Goal: Information Seeking & Learning: Learn about a topic

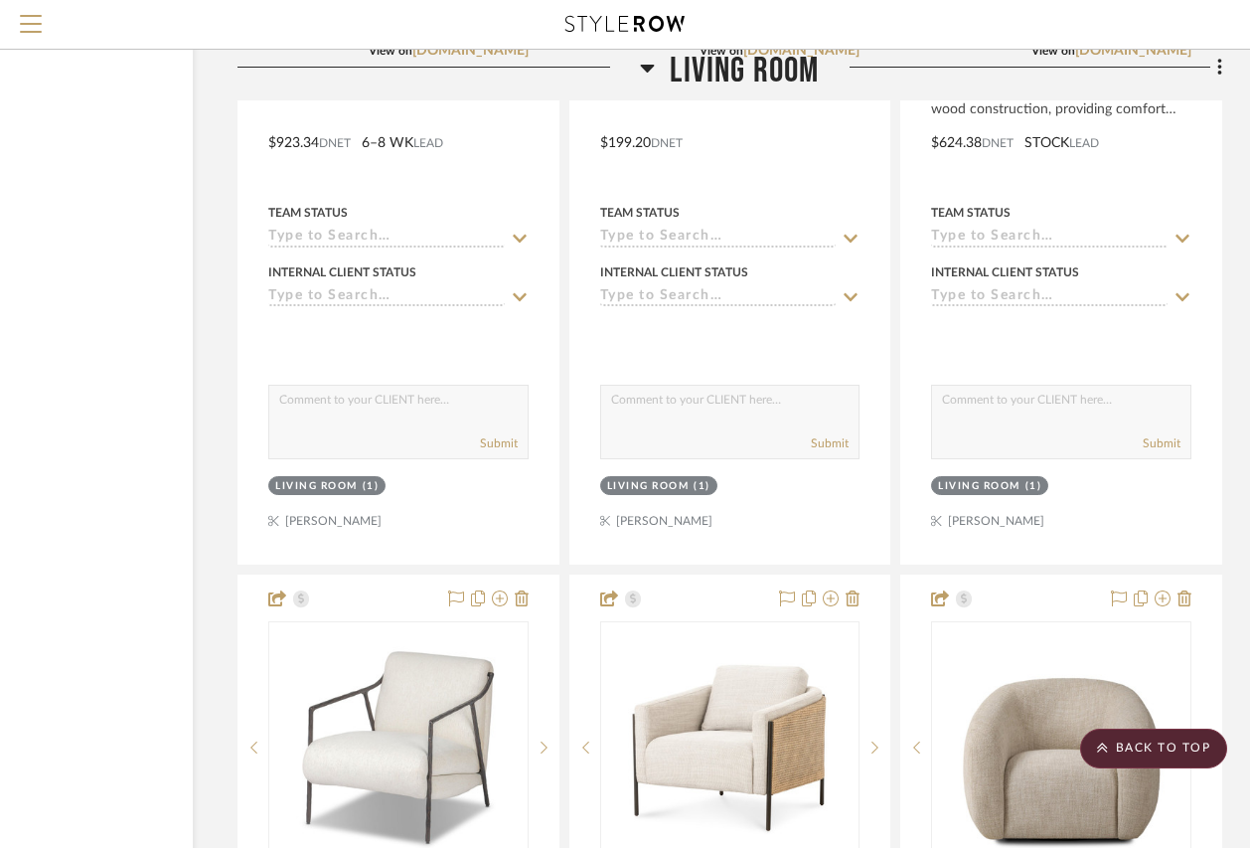
scroll to position [21799, 181]
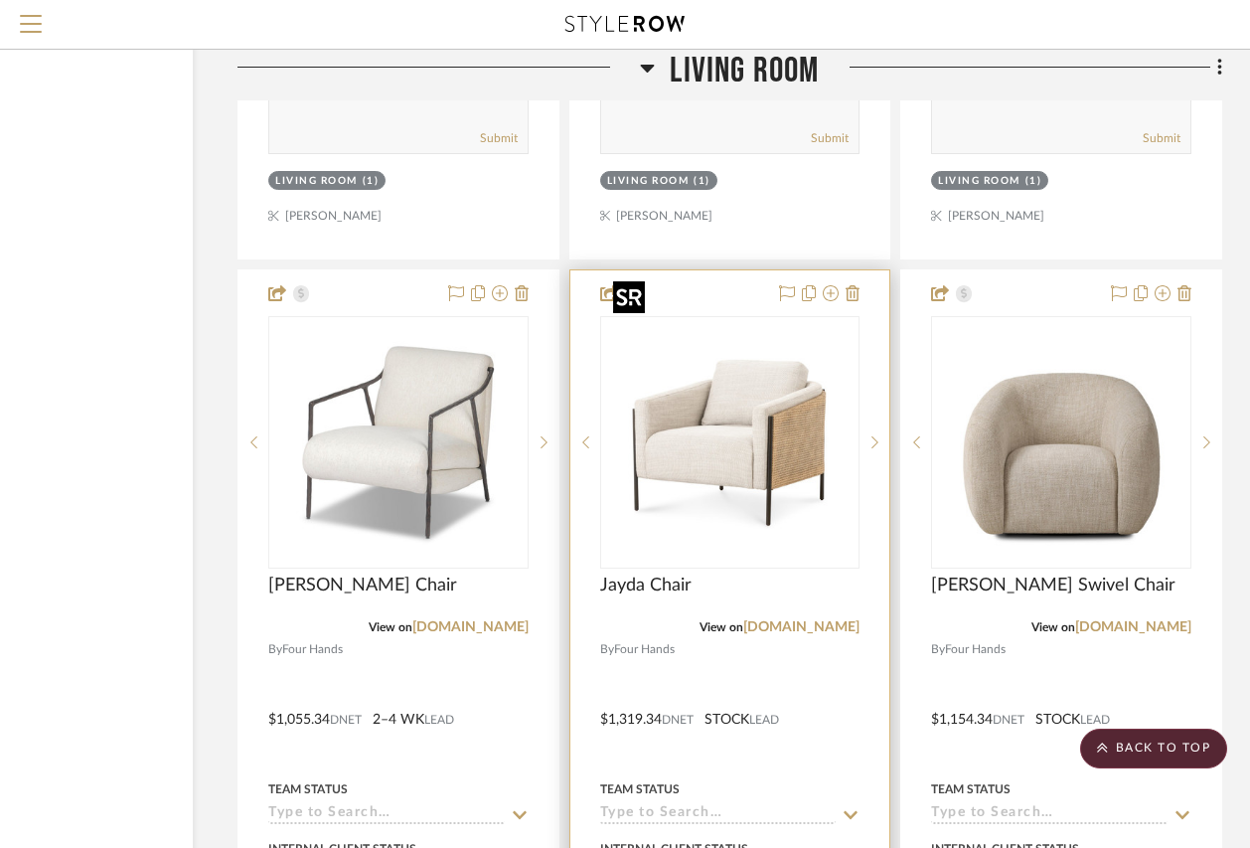
click at [732, 404] on img "0" at bounding box center [729, 442] width 248 height 248
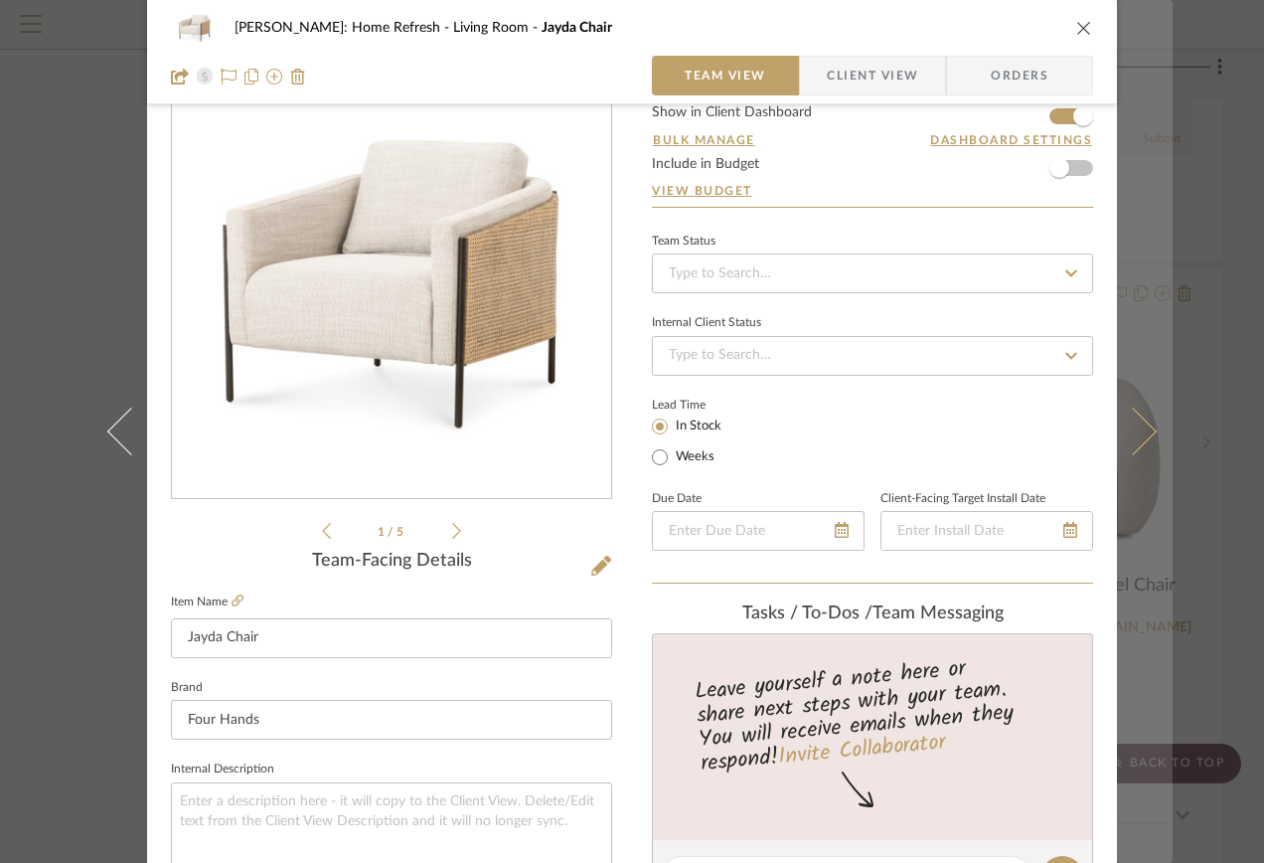
scroll to position [99, 0]
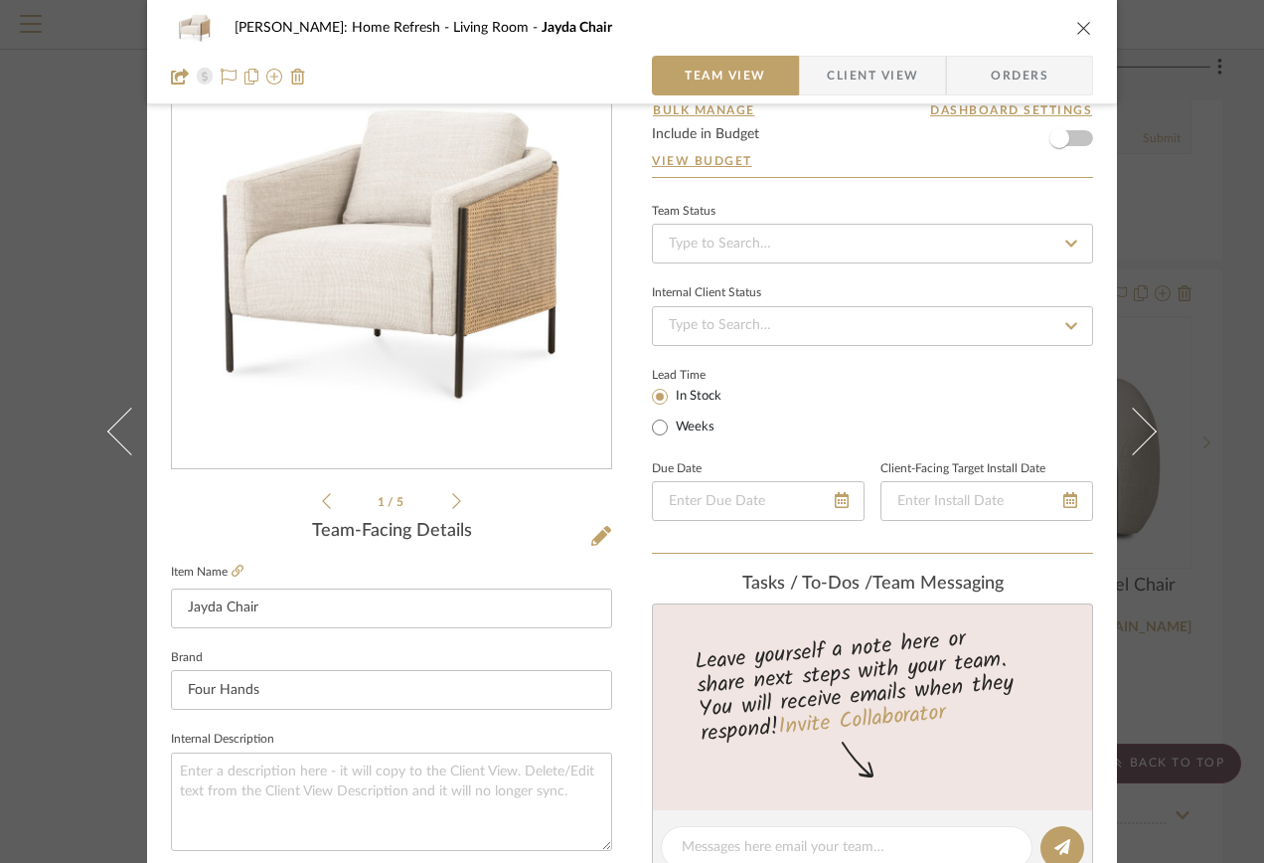
drag, startPoint x: 1081, startPoint y: 32, endPoint x: 355, endPoint y: 264, distance: 762.8
click at [1081, 32] on icon "close" at bounding box center [1084, 28] width 16 height 16
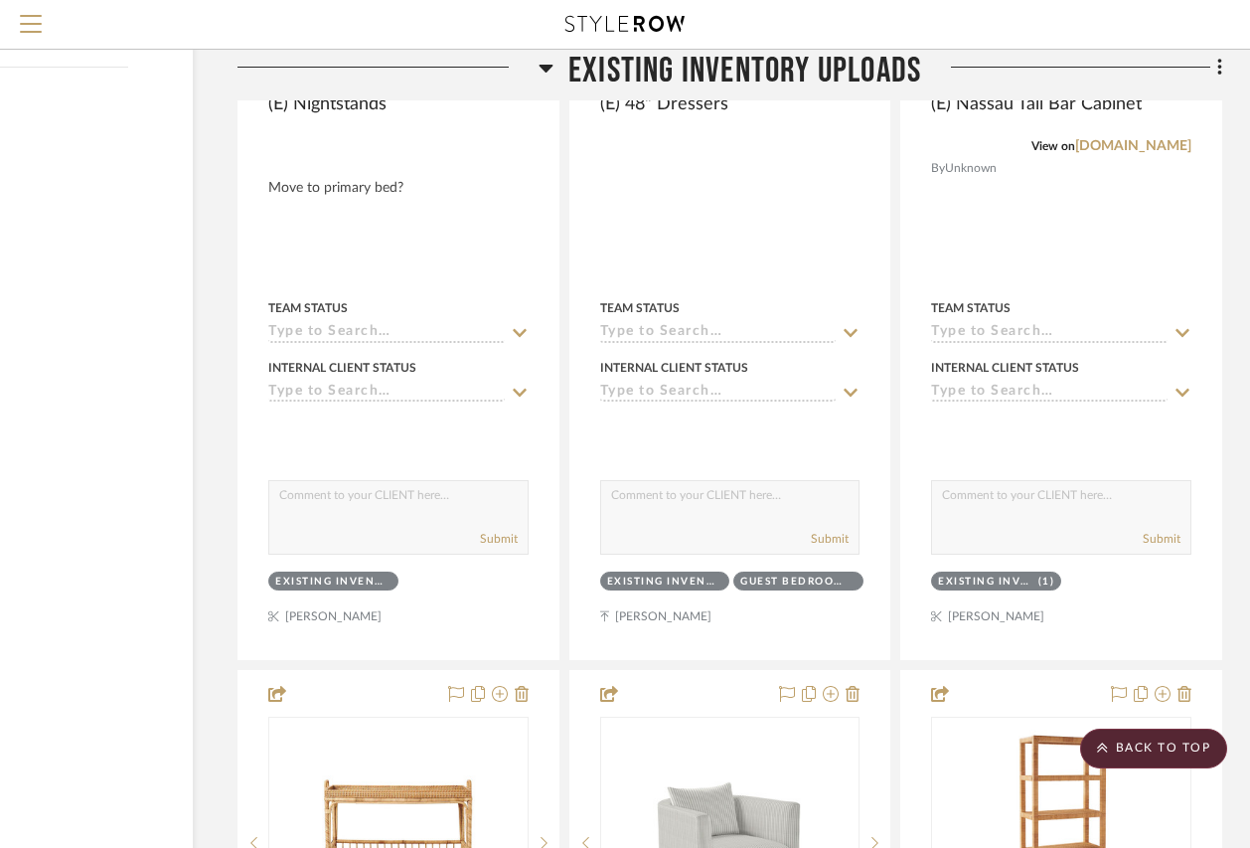
scroll to position [5129, 181]
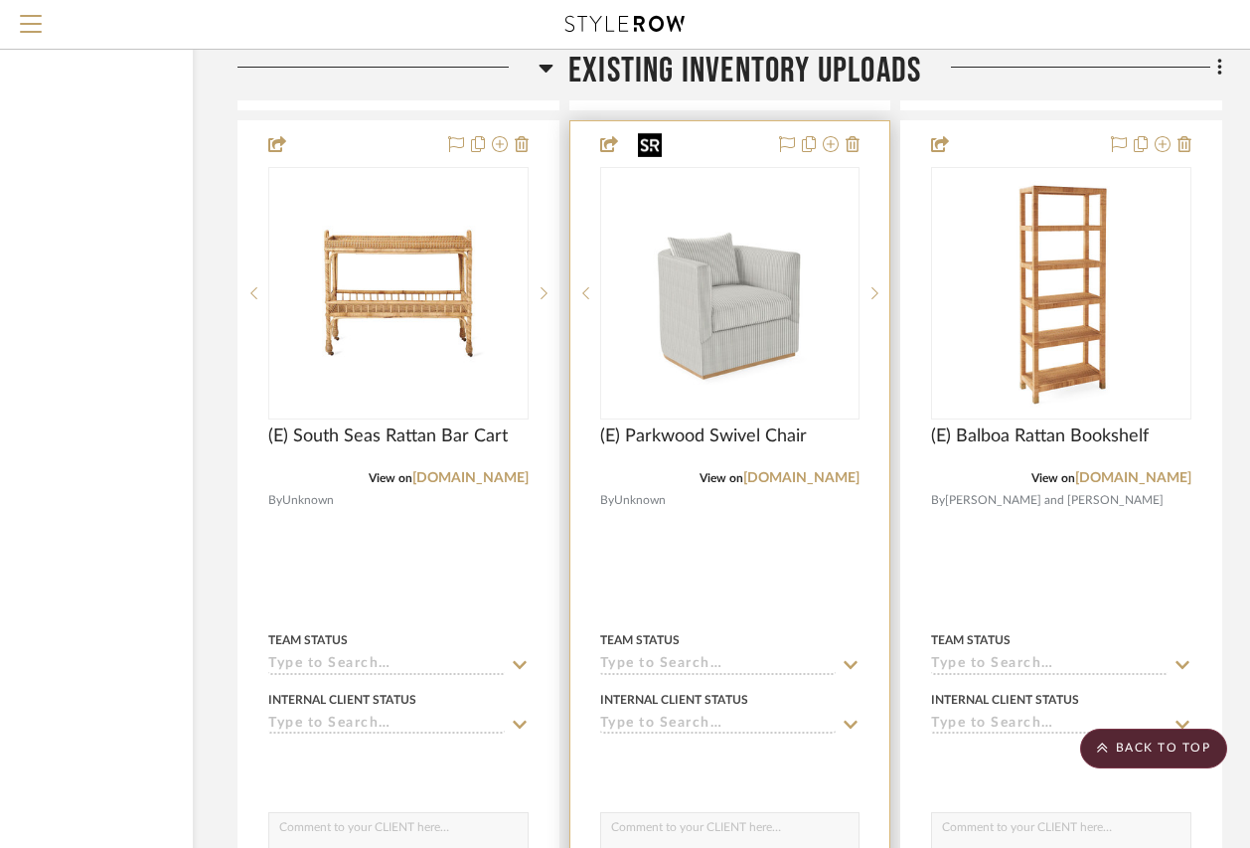
click at [695, 303] on img "0" at bounding box center [729, 293] width 199 height 248
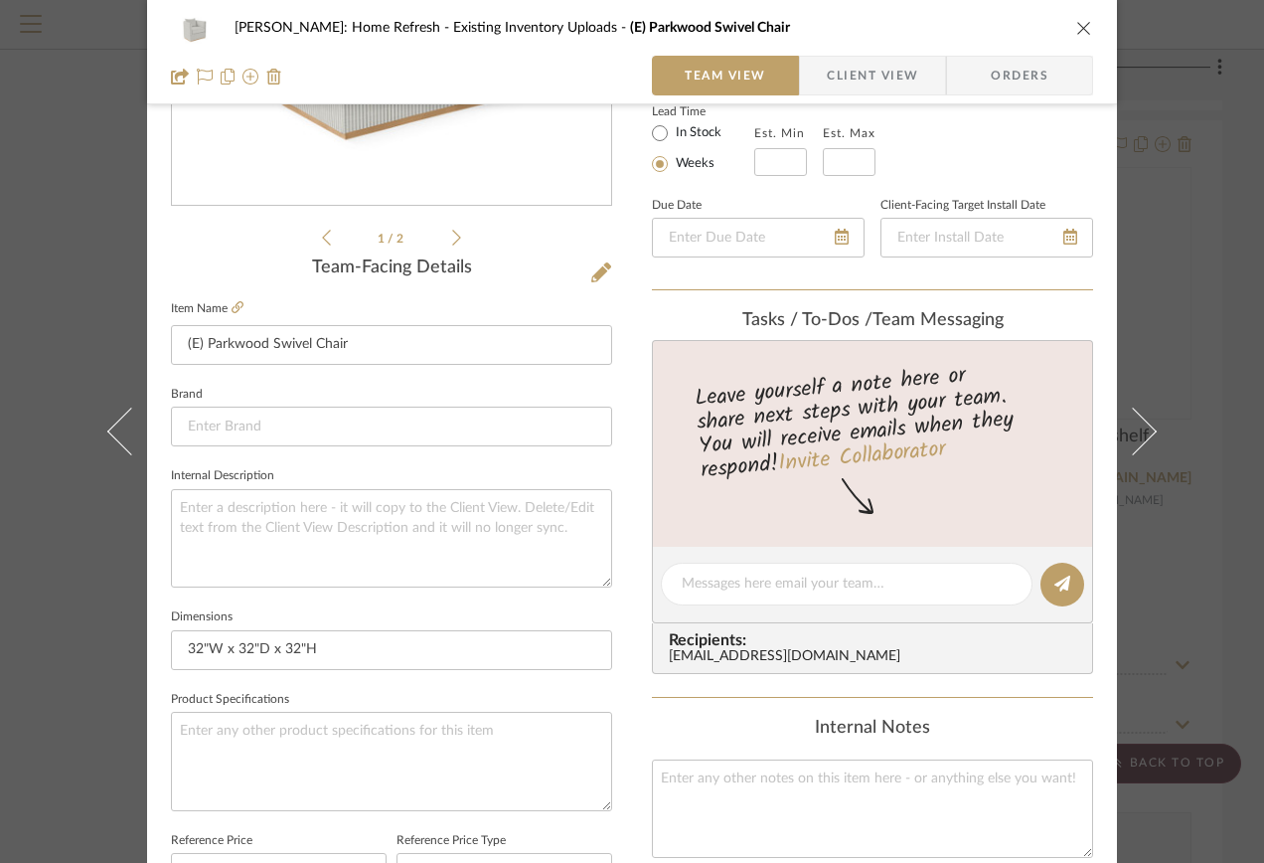
scroll to position [398, 0]
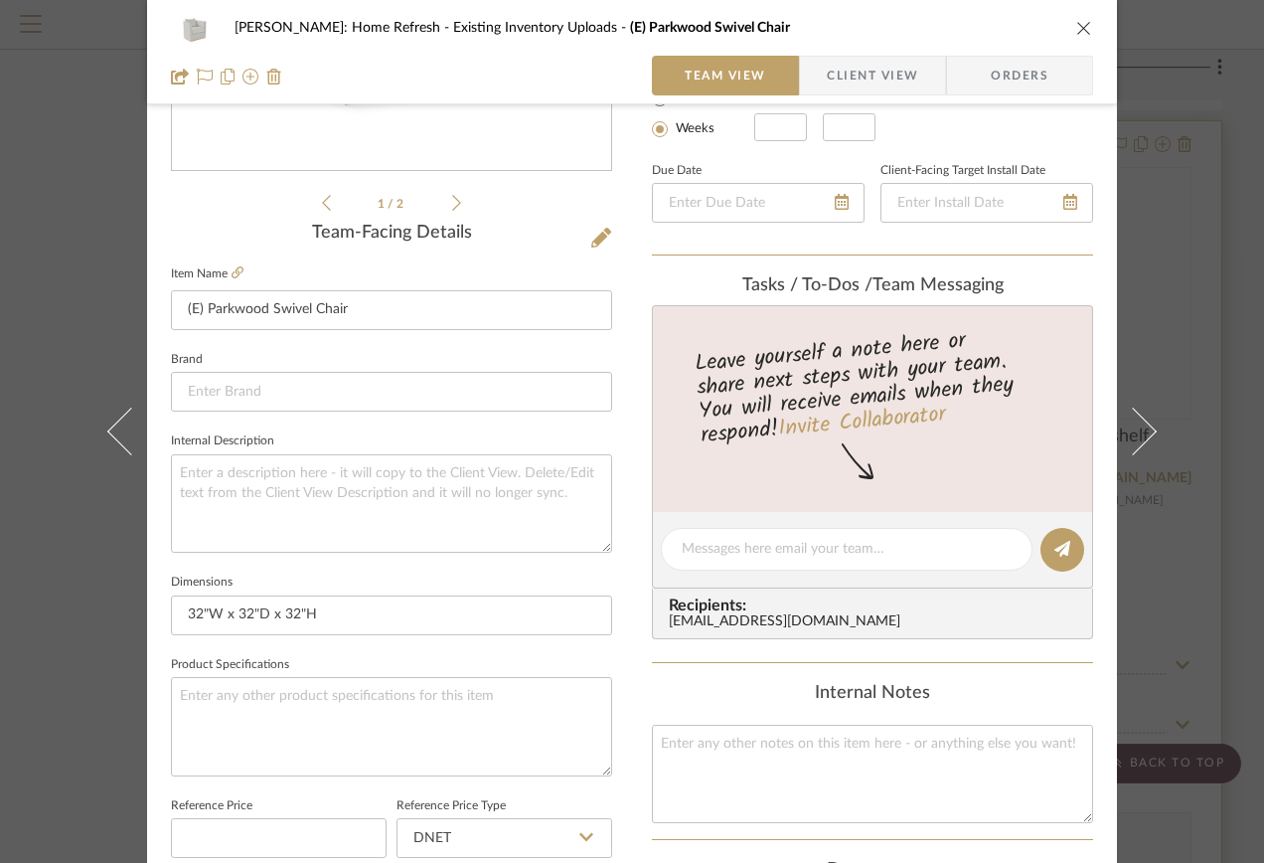
drag, startPoint x: 1212, startPoint y: 308, endPoint x: 1201, endPoint y: 456, distance: 148.6
click at [1212, 308] on div "[PERSON_NAME]: Home Refresh Existing Inventory Uploads (E) Parkwood Swivel Chai…" at bounding box center [632, 431] width 1264 height 863
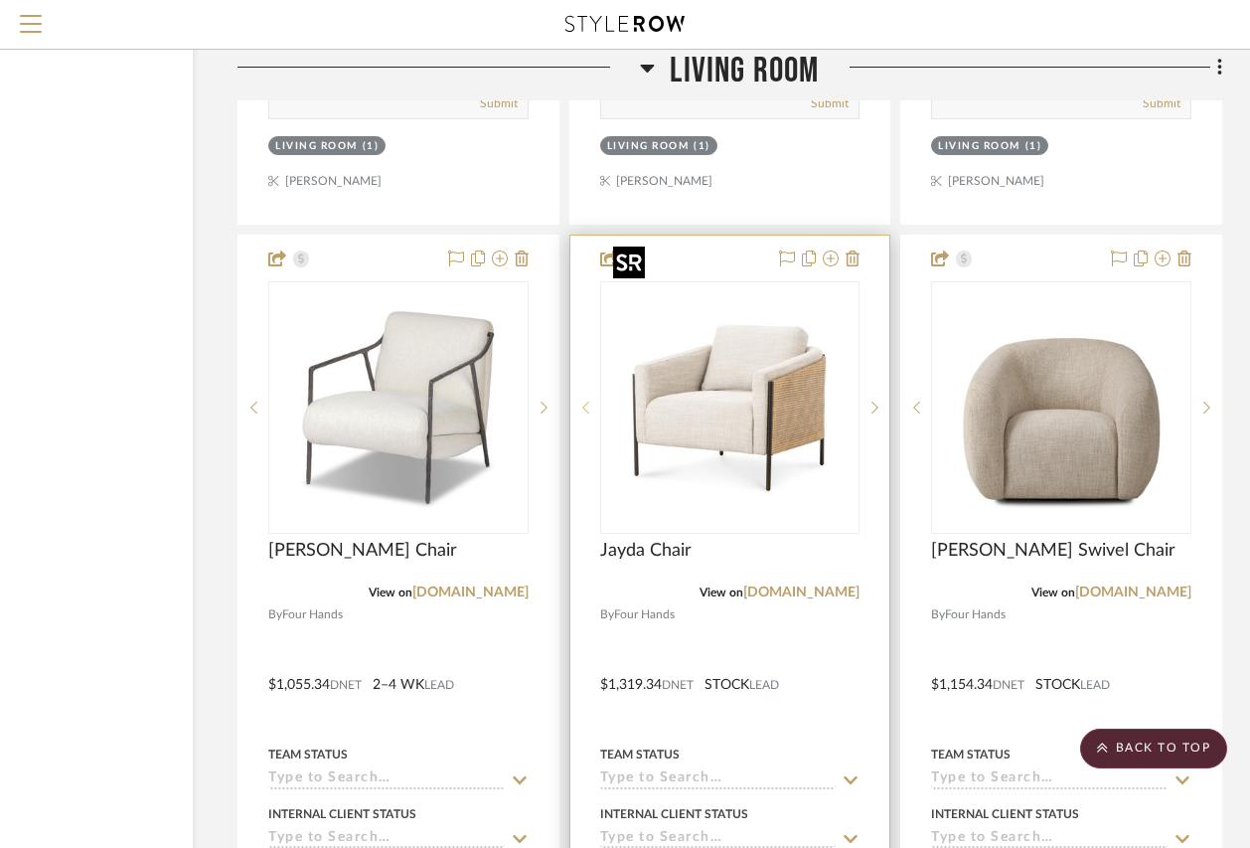
scroll to position [21868, 181]
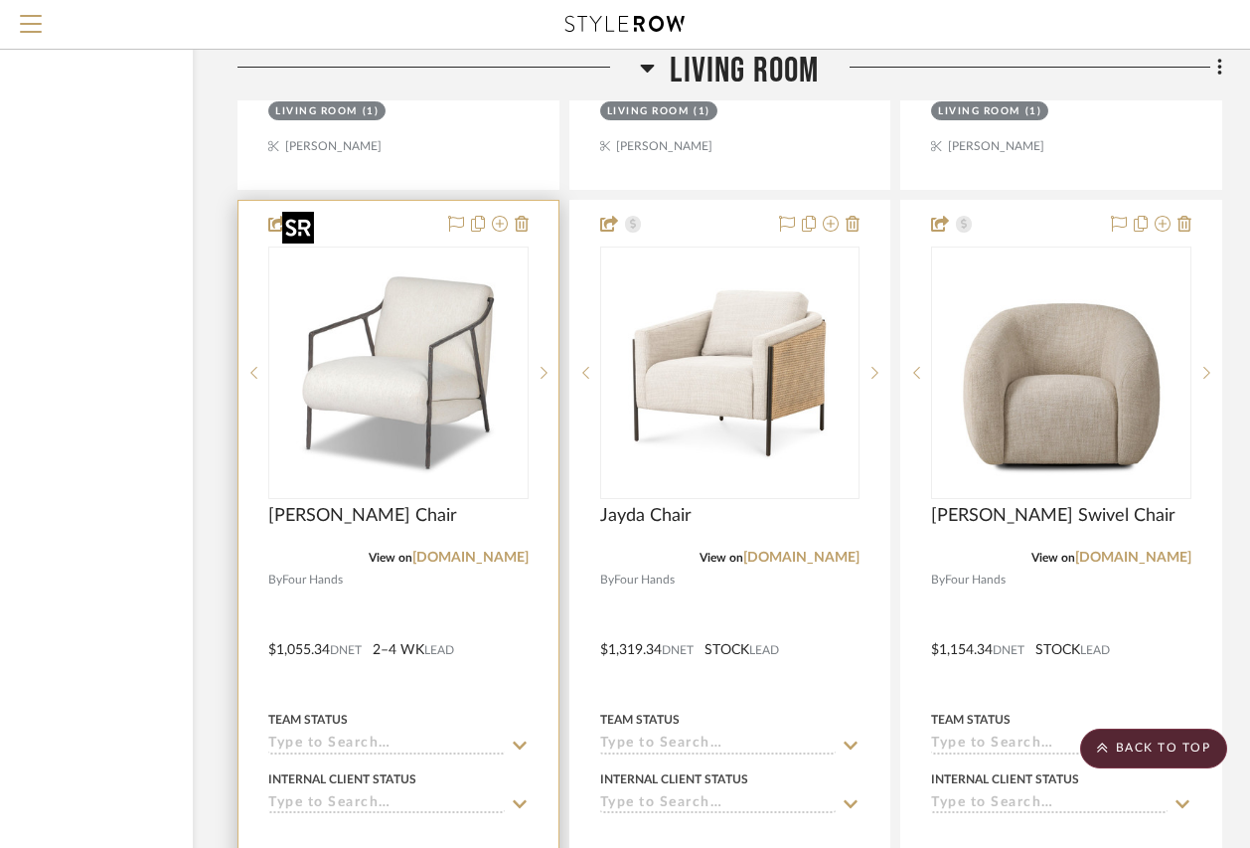
click at [458, 400] on img "0" at bounding box center [398, 372] width 248 height 248
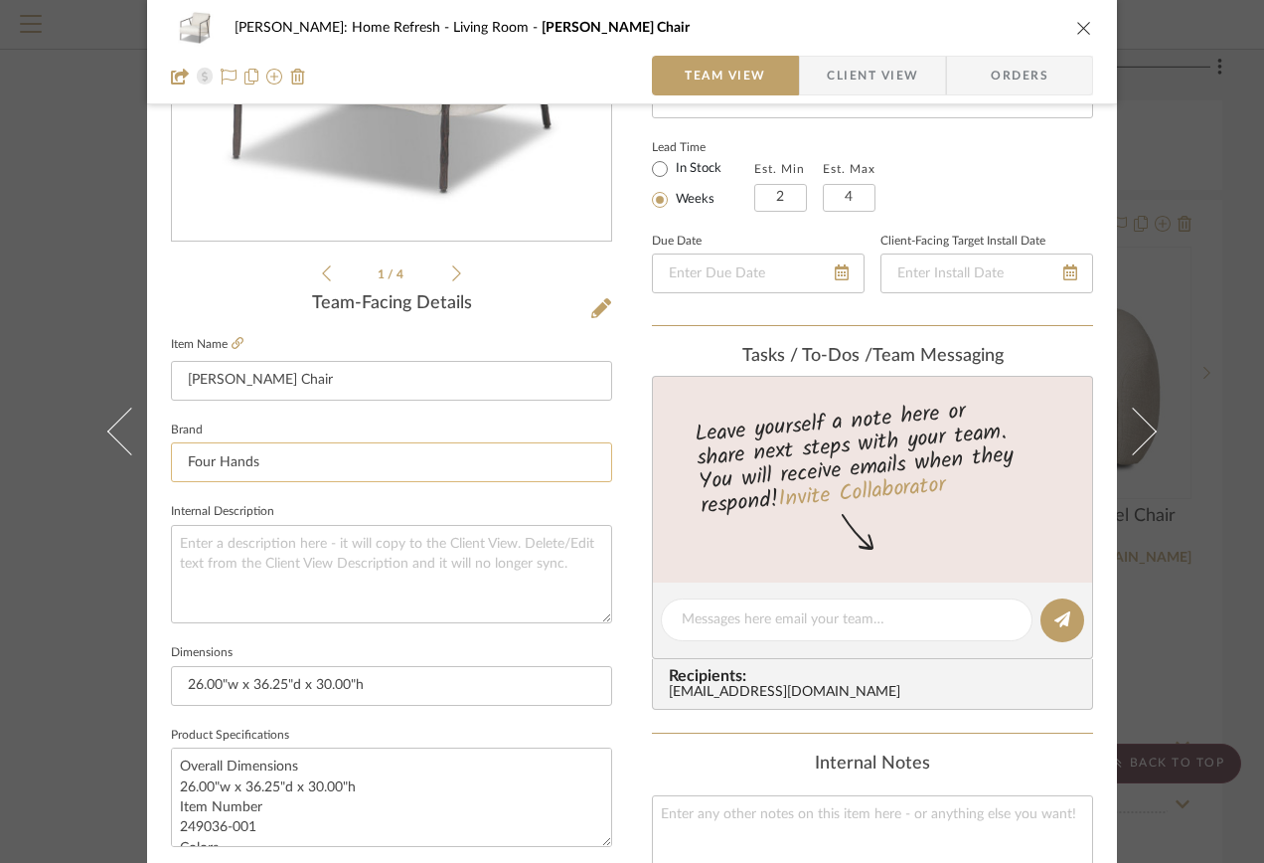
scroll to position [298, 0]
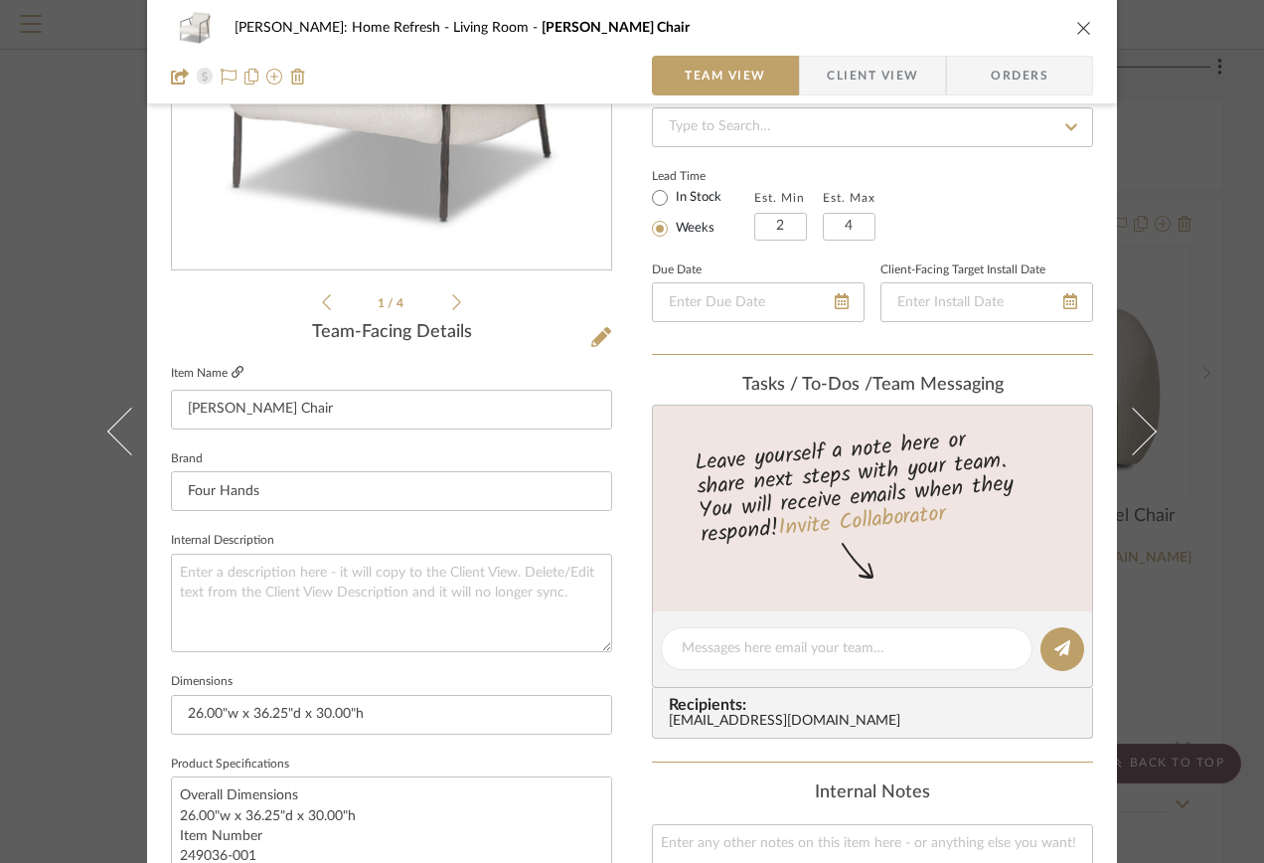
click at [232, 366] on icon at bounding box center [238, 372] width 12 height 12
click at [1194, 293] on div "[PERSON_NAME]: Home Refresh Living Room [PERSON_NAME] Chair Team View Client Vi…" at bounding box center [632, 431] width 1264 height 863
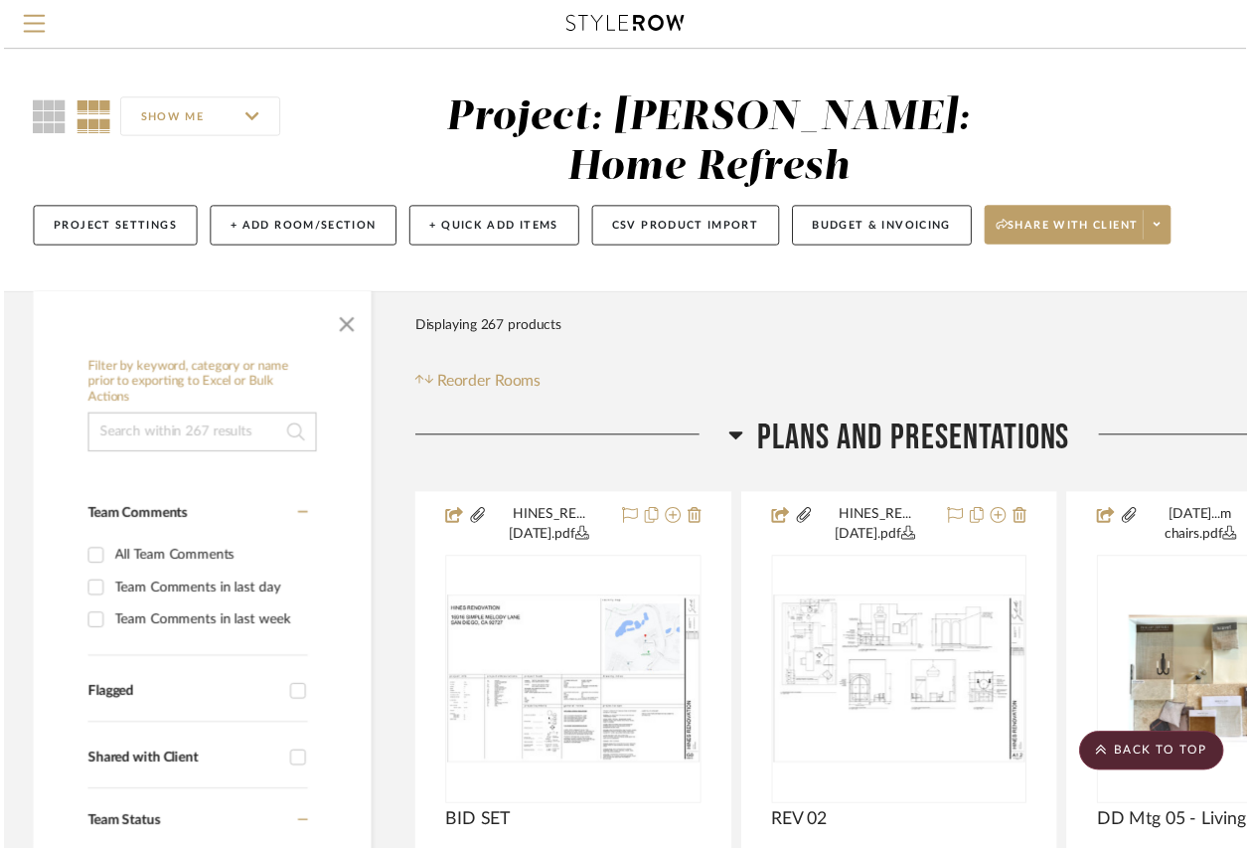
scroll to position [21868, 181]
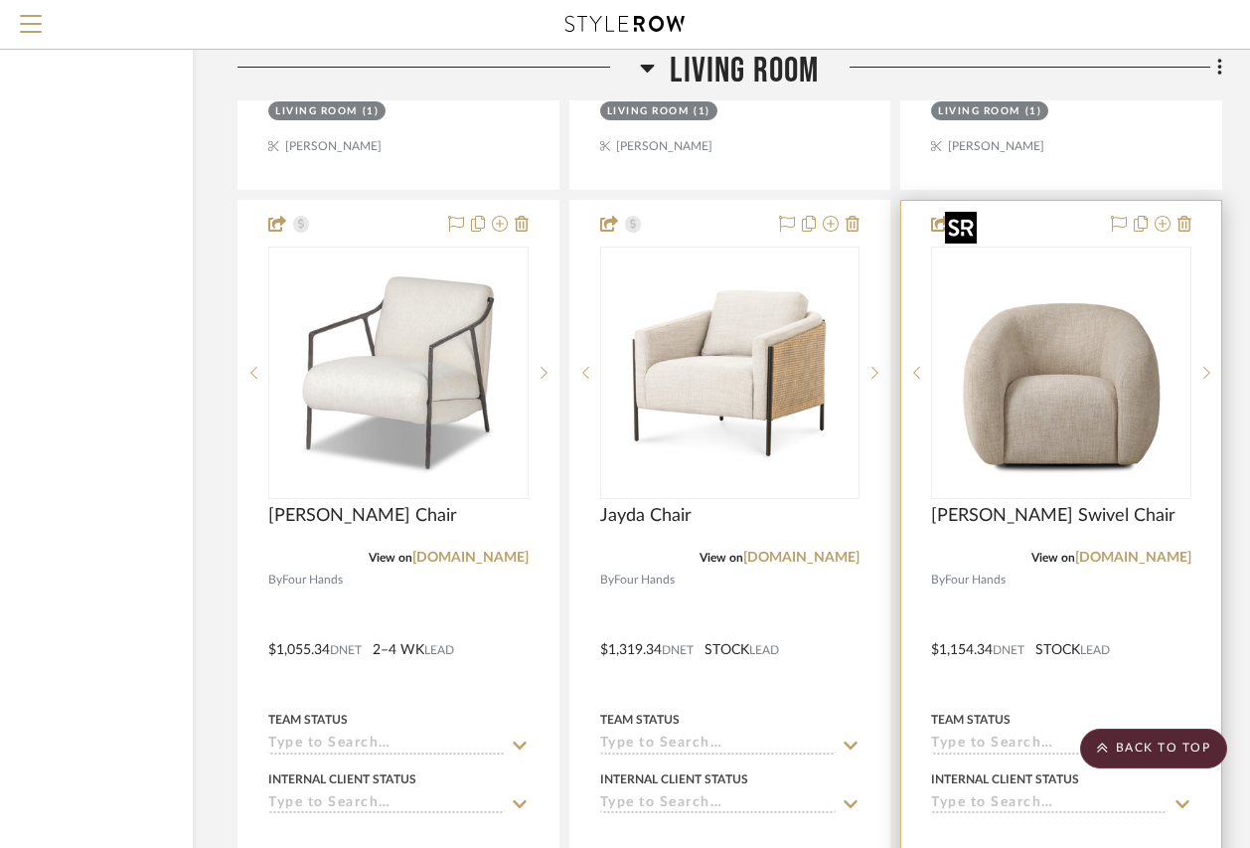
click at [1102, 381] on img "0" at bounding box center [1061, 372] width 248 height 248
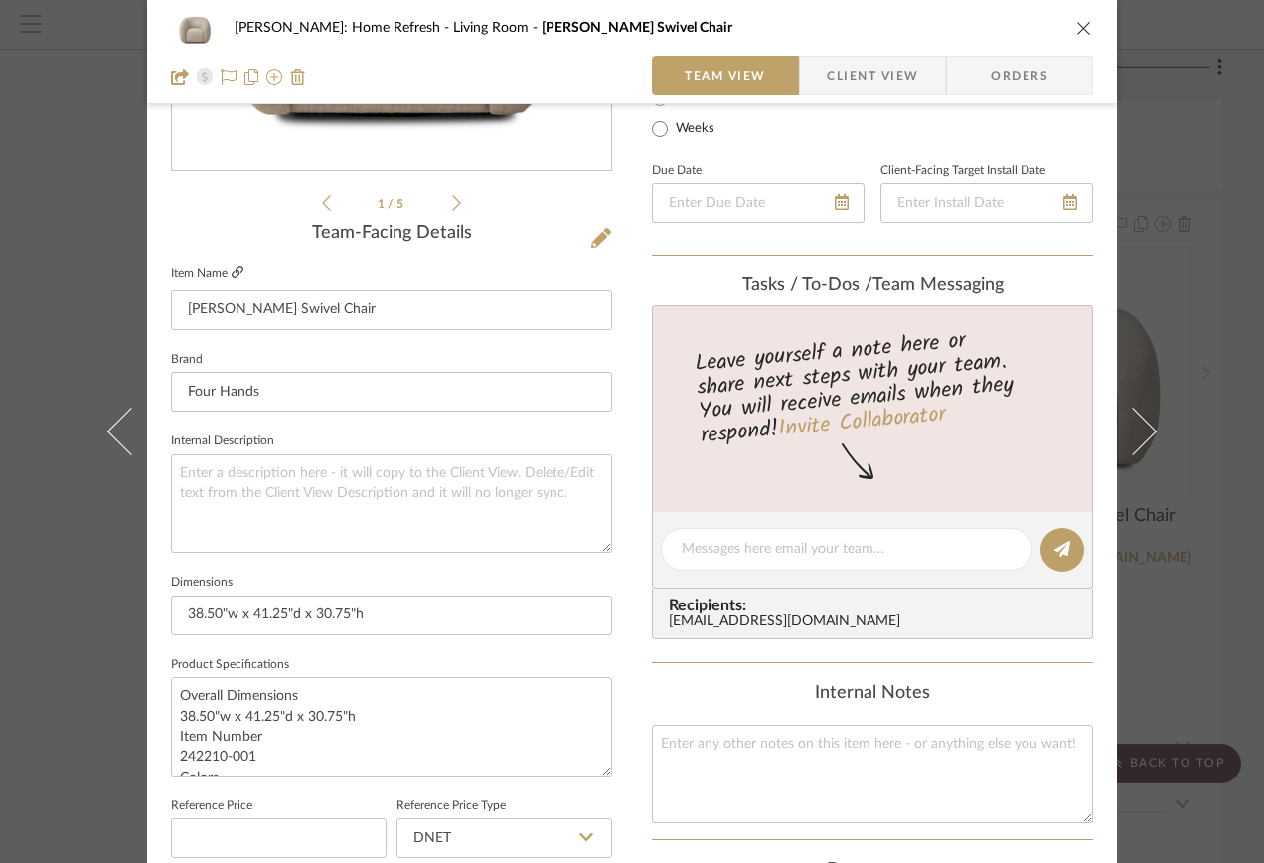
scroll to position [298, 0]
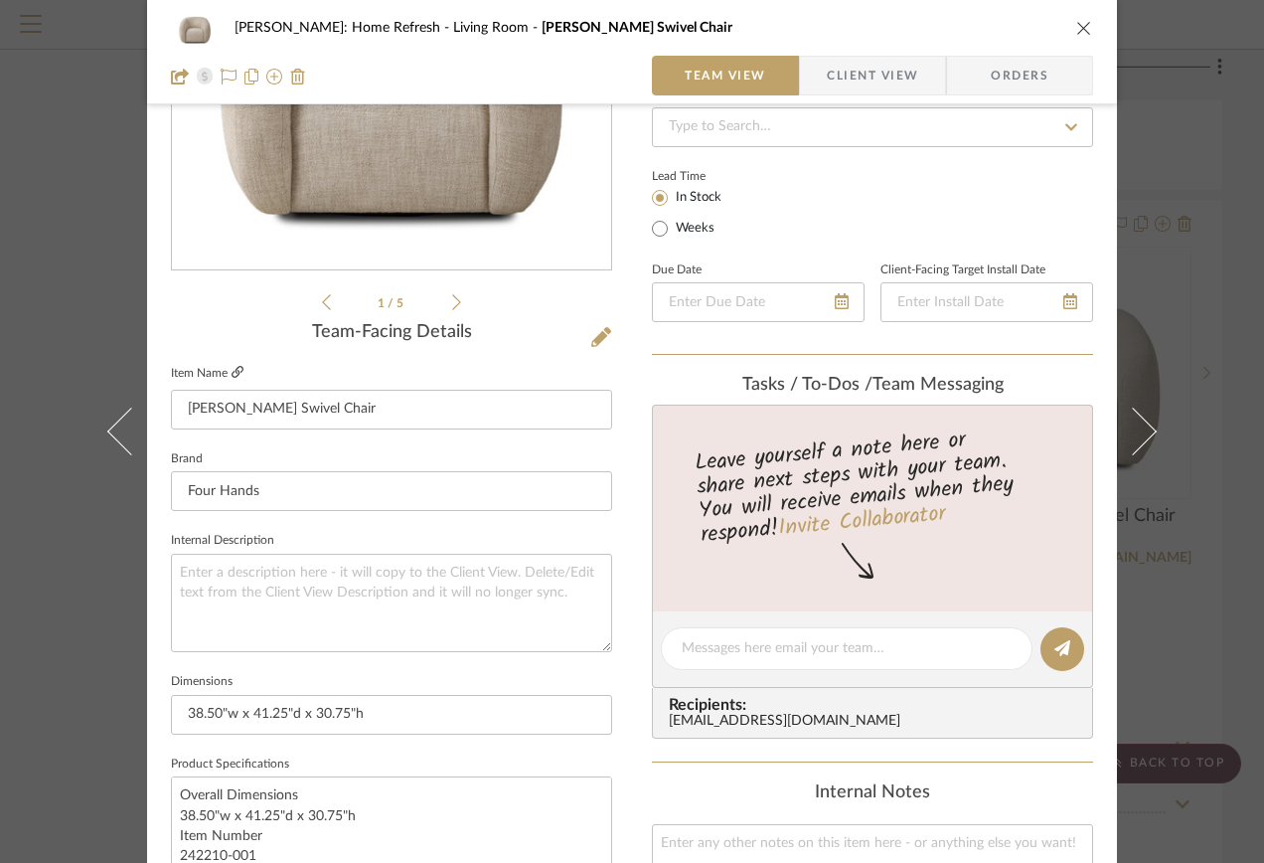
click at [235, 375] on icon at bounding box center [238, 372] width 12 height 12
click at [1242, 402] on div "[PERSON_NAME]: Home Refresh Living Room Channing Swivel Chair Team View Client …" at bounding box center [632, 431] width 1264 height 863
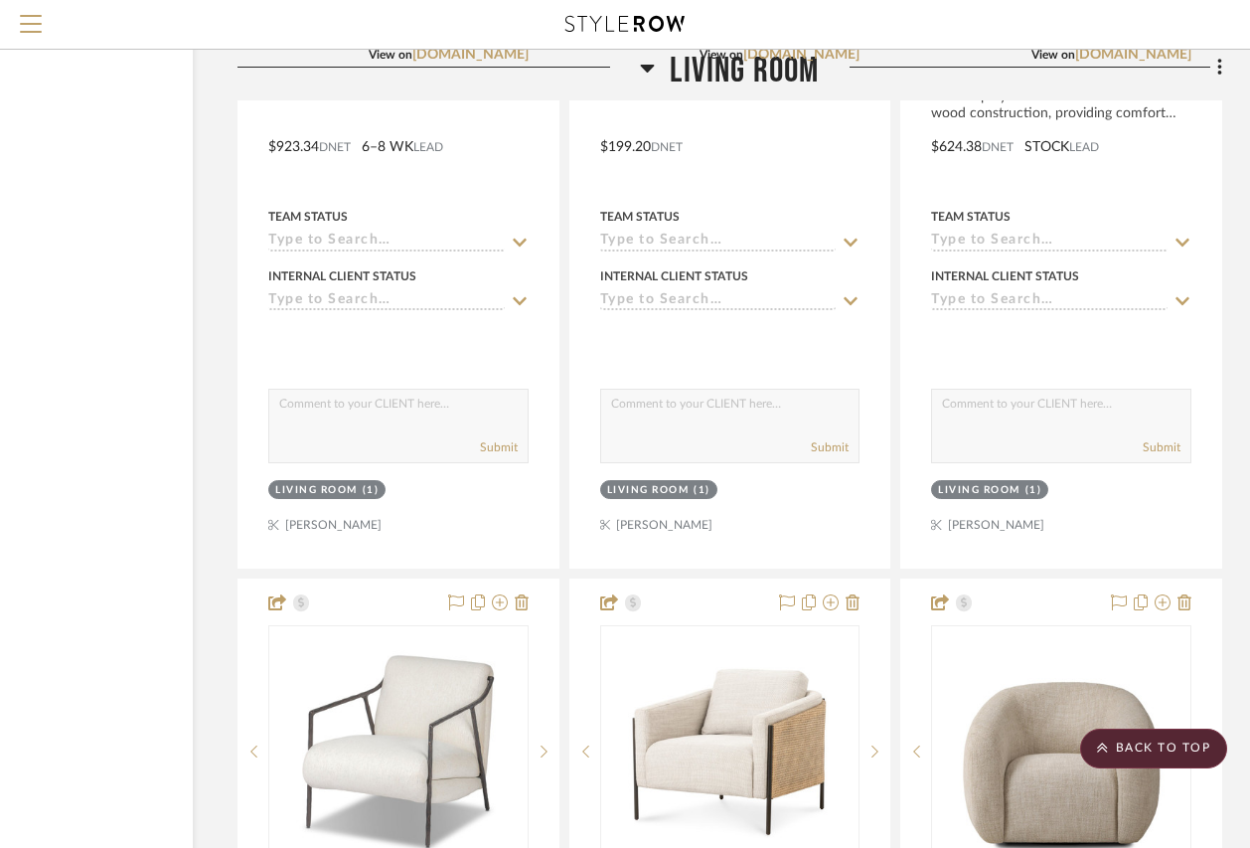
scroll to position [21769, 181]
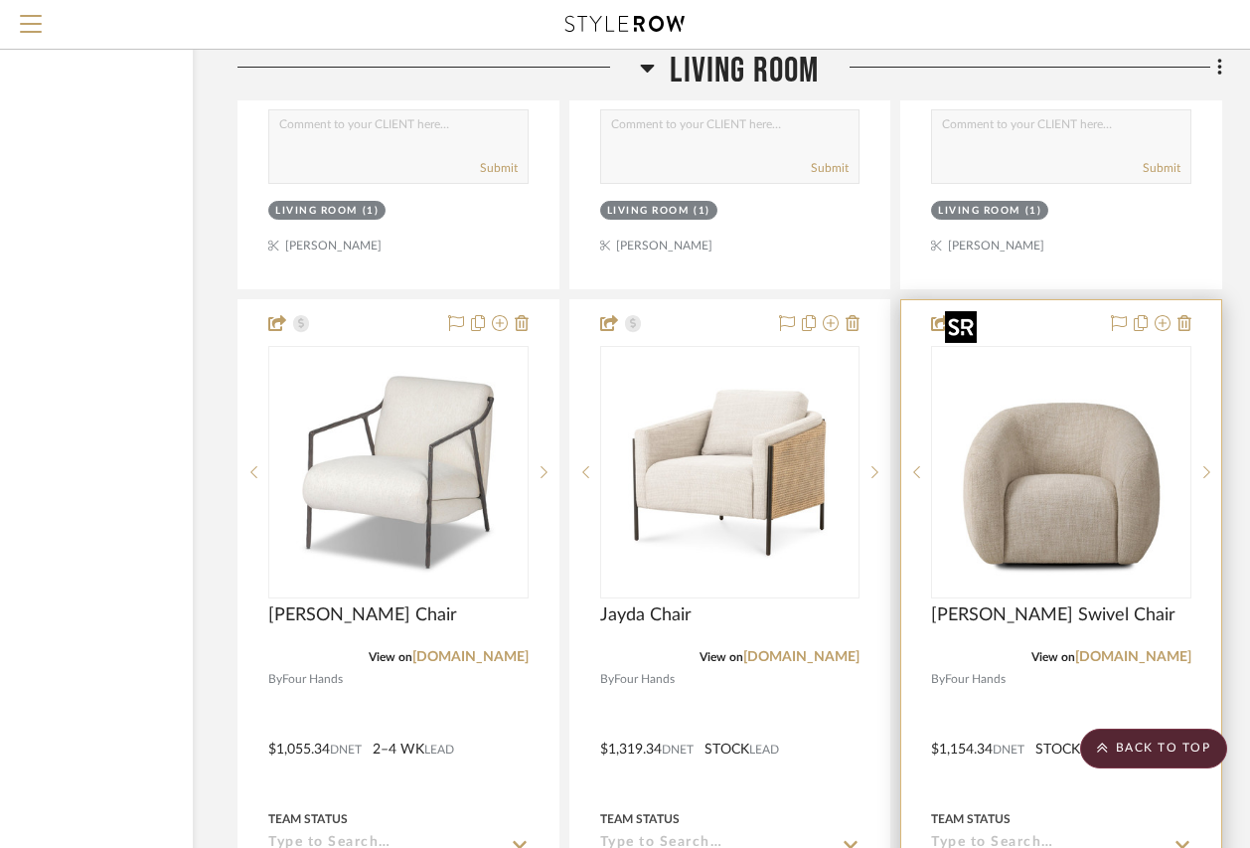
click at [1028, 454] on img "0" at bounding box center [1061, 472] width 248 height 248
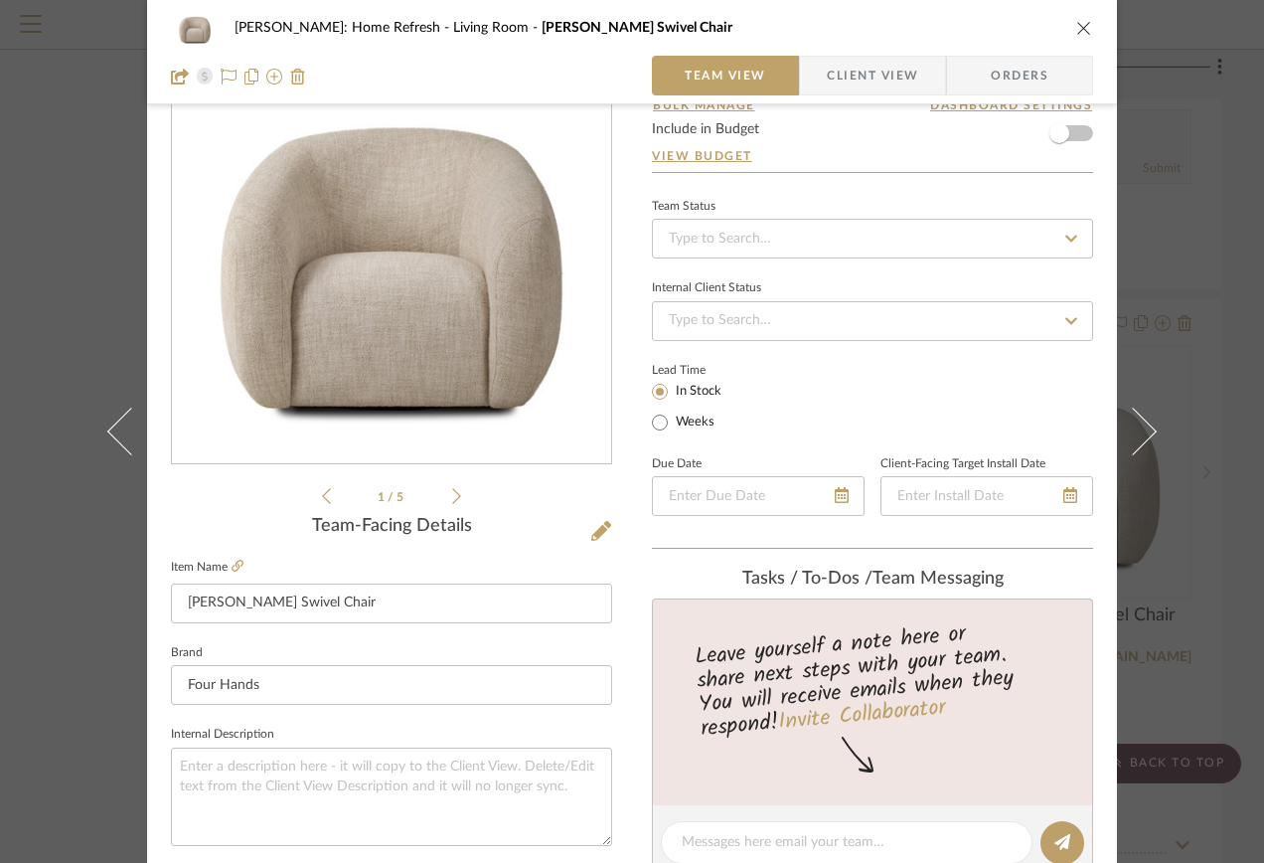
scroll to position [199, 0]
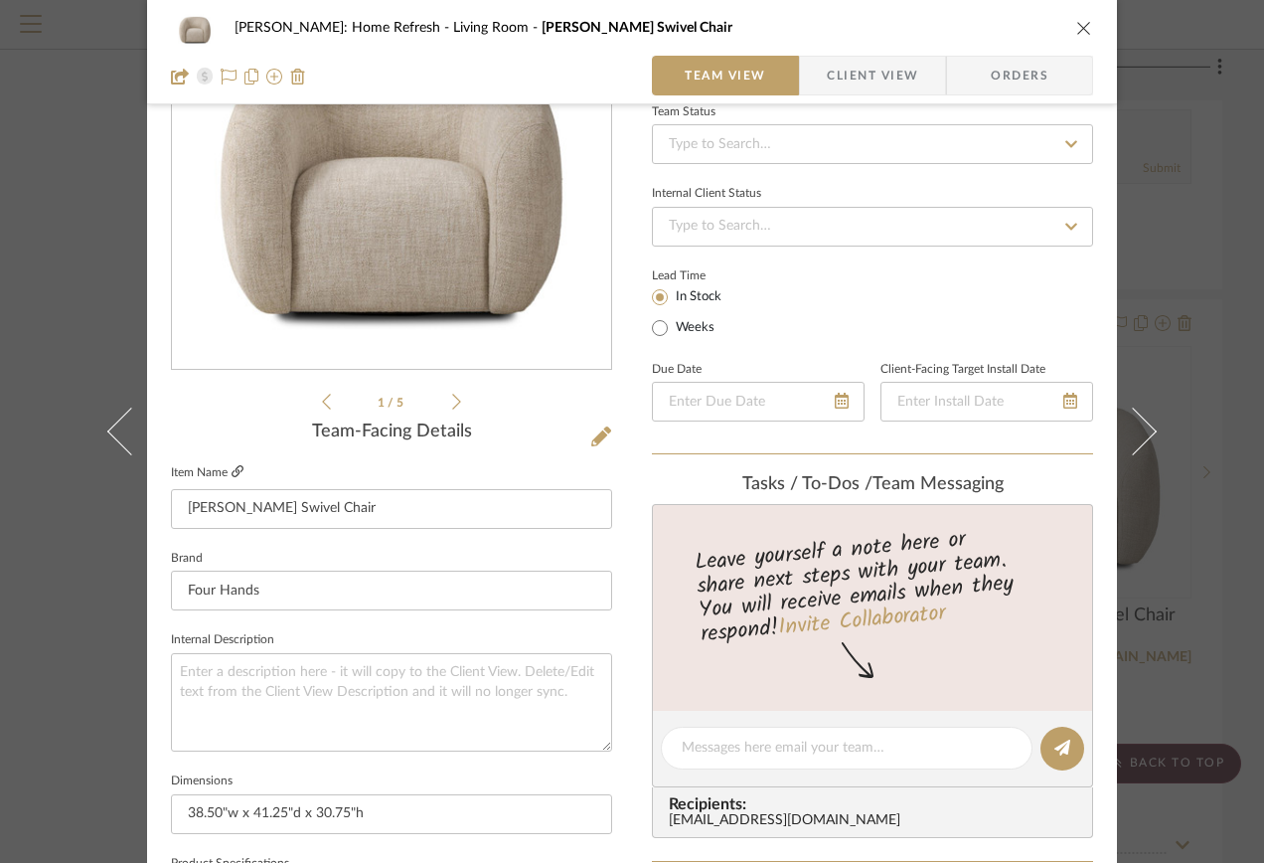
click at [232, 469] on icon at bounding box center [238, 471] width 12 height 12
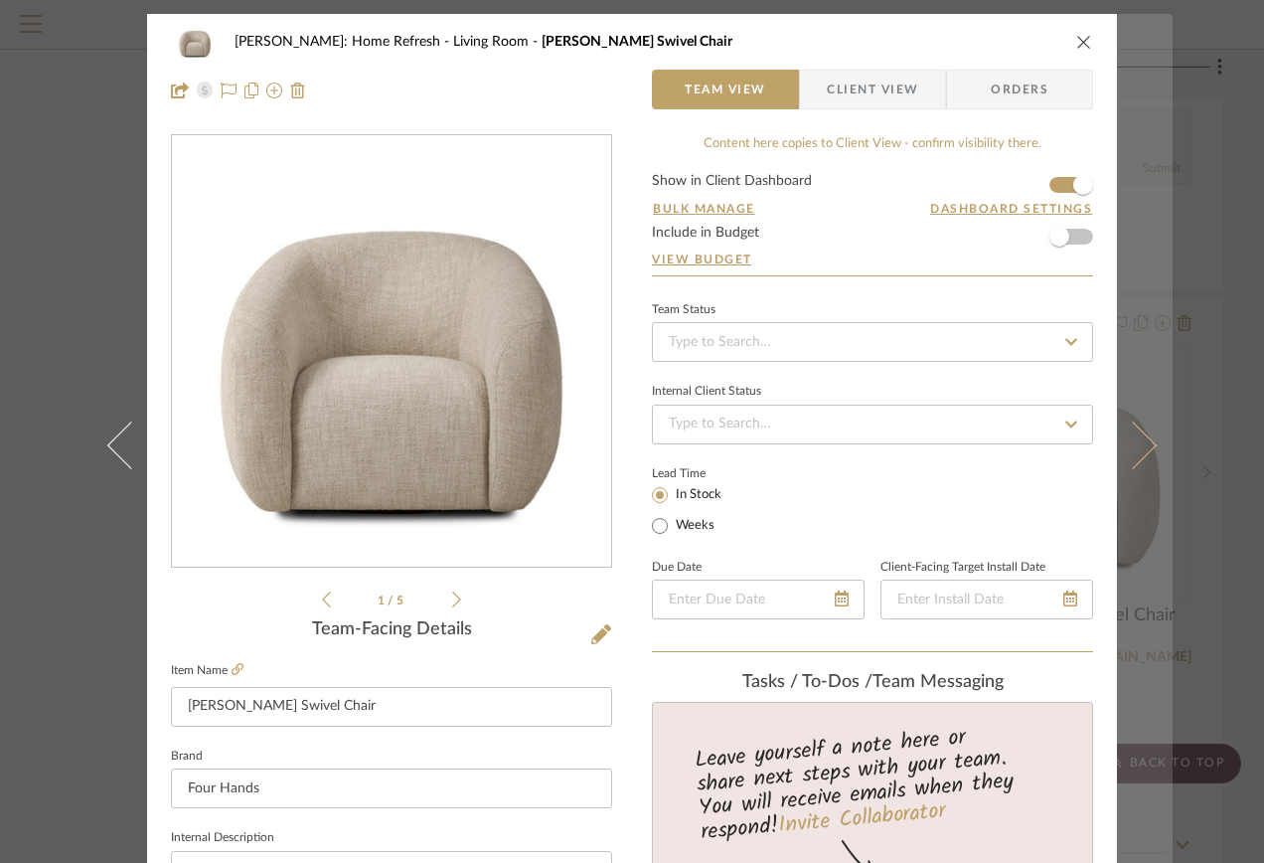
scroll to position [0, 0]
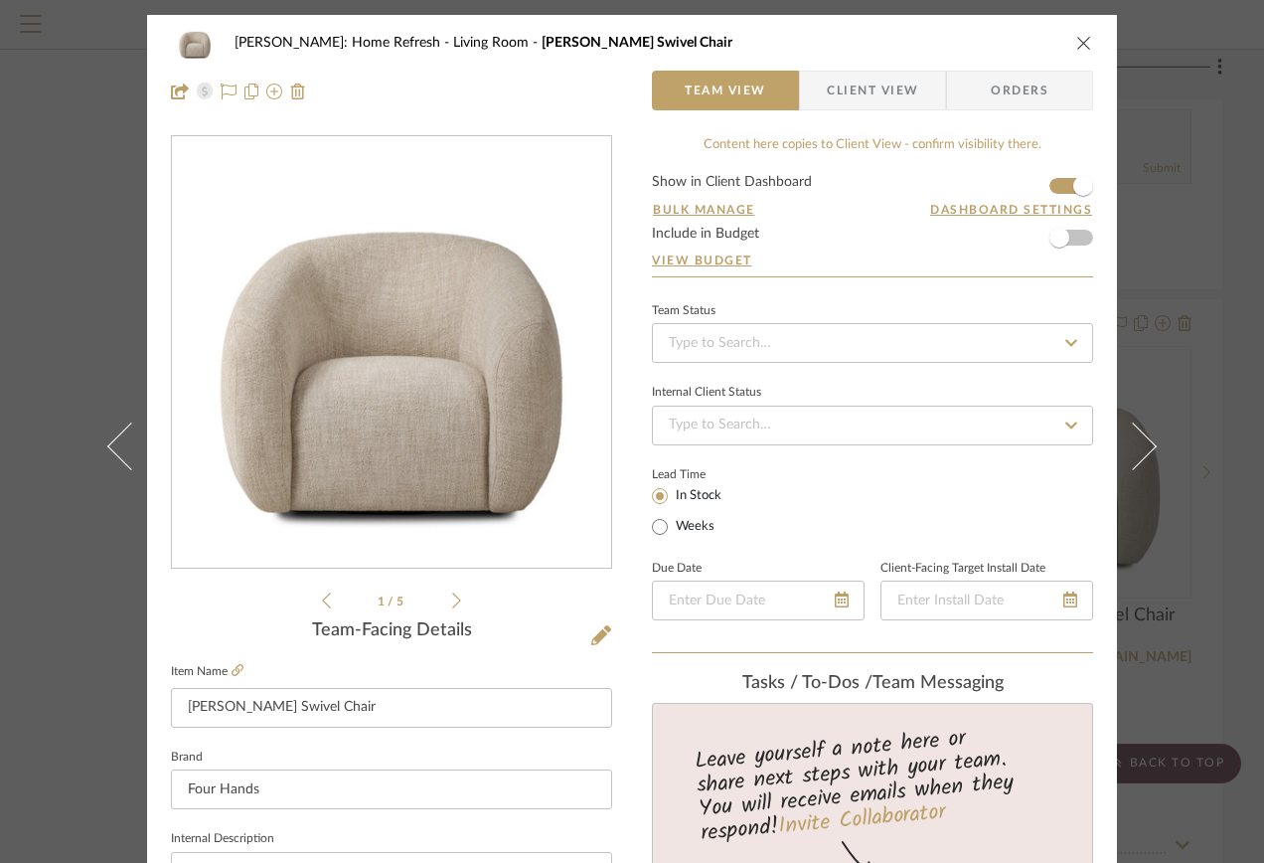
click at [1076, 47] on icon "close" at bounding box center [1084, 43] width 16 height 16
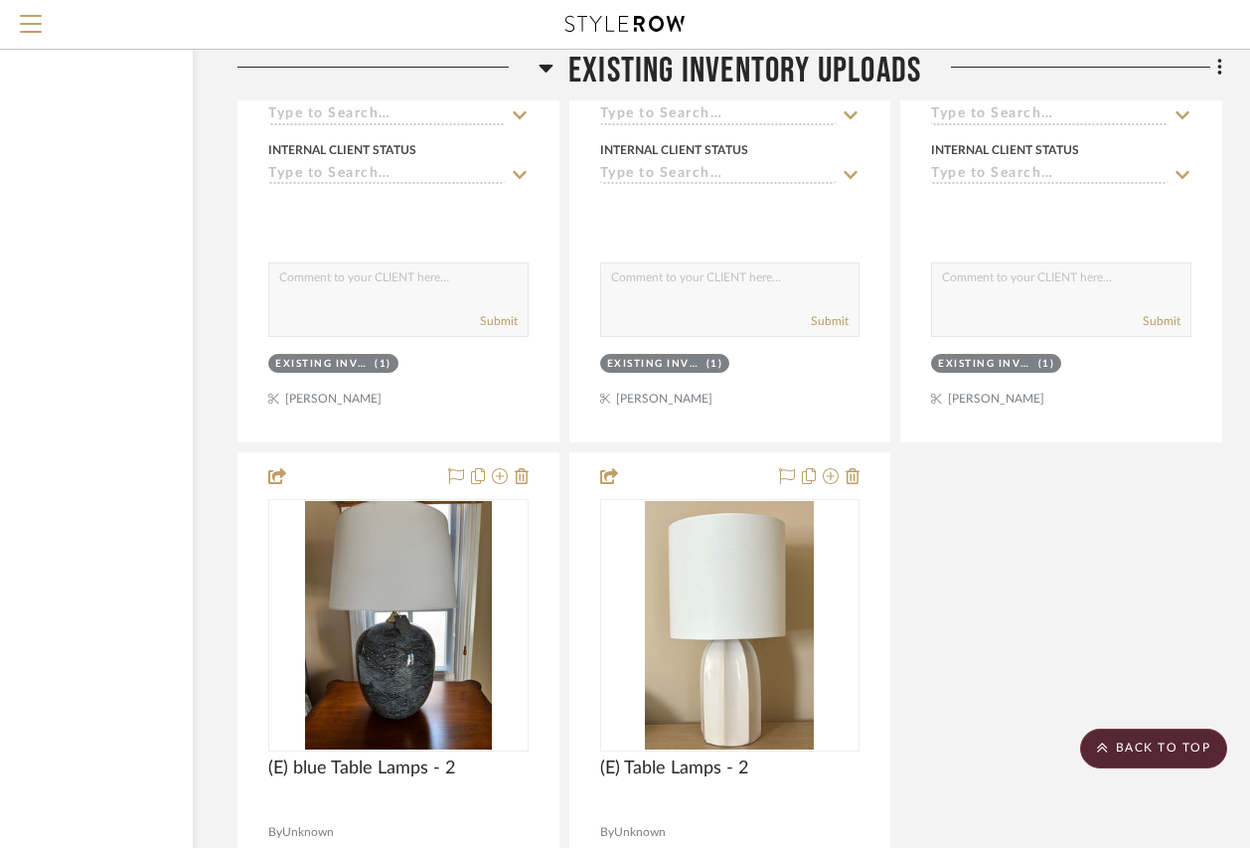
scroll to position [5068, 181]
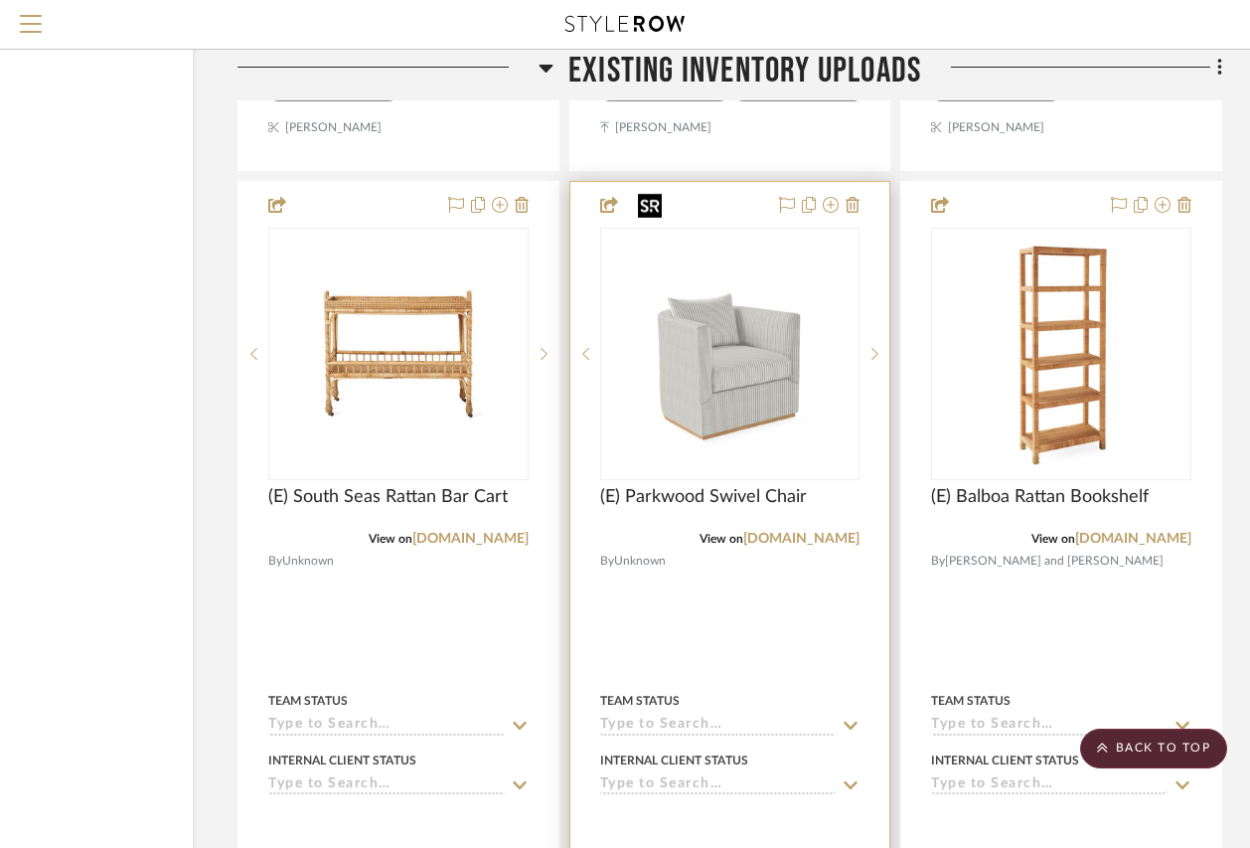
click at [721, 351] on img "0" at bounding box center [729, 354] width 199 height 248
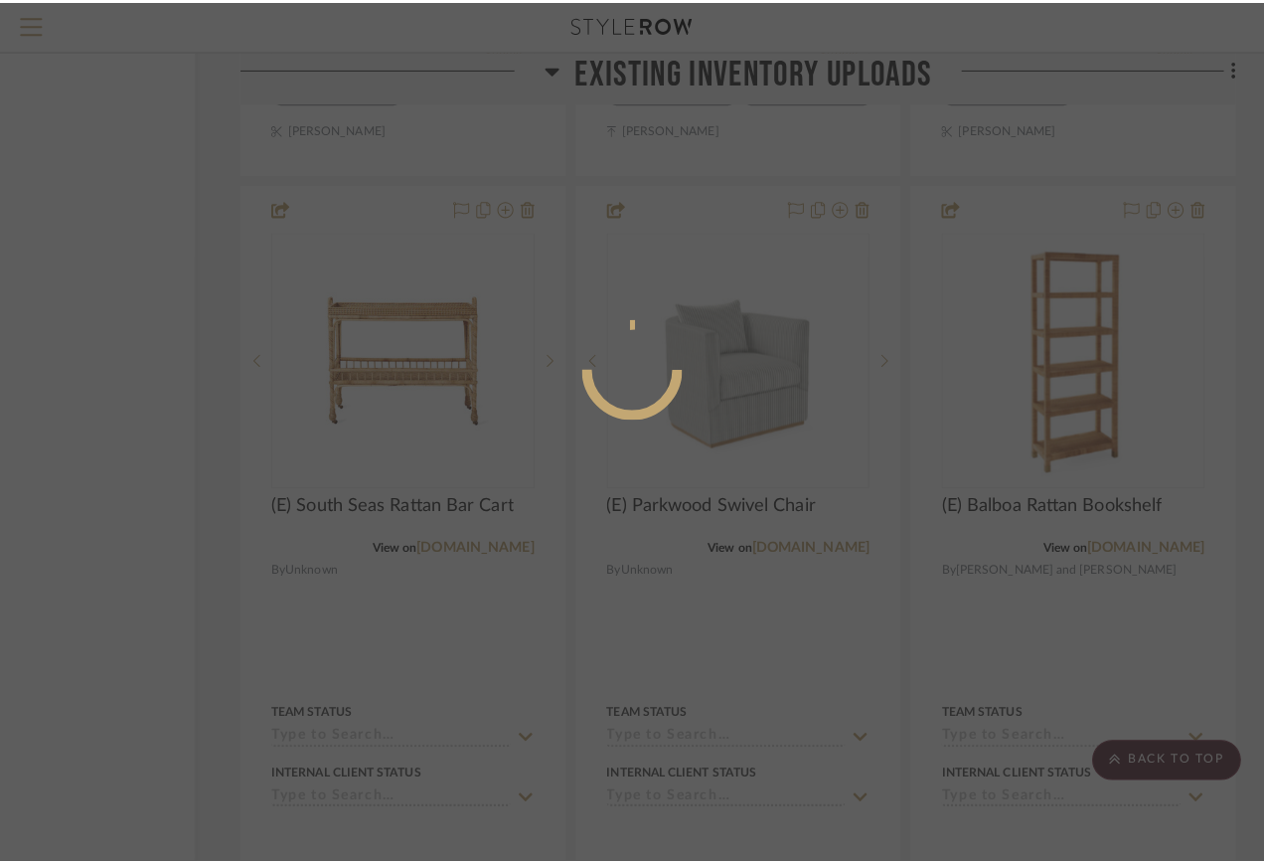
scroll to position [0, 0]
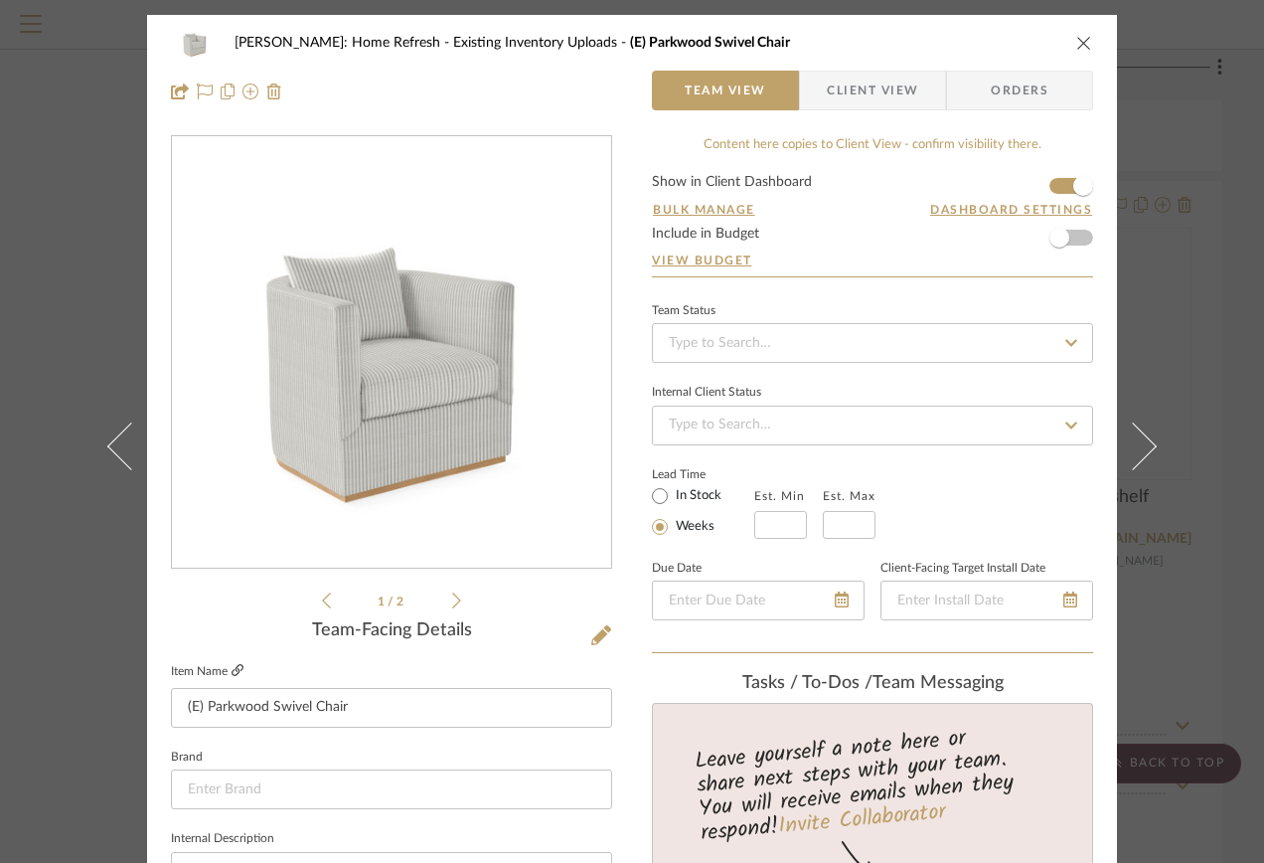
click at [234, 669] on icon at bounding box center [238, 670] width 12 height 12
click at [1080, 48] on icon "close" at bounding box center [1084, 43] width 16 height 16
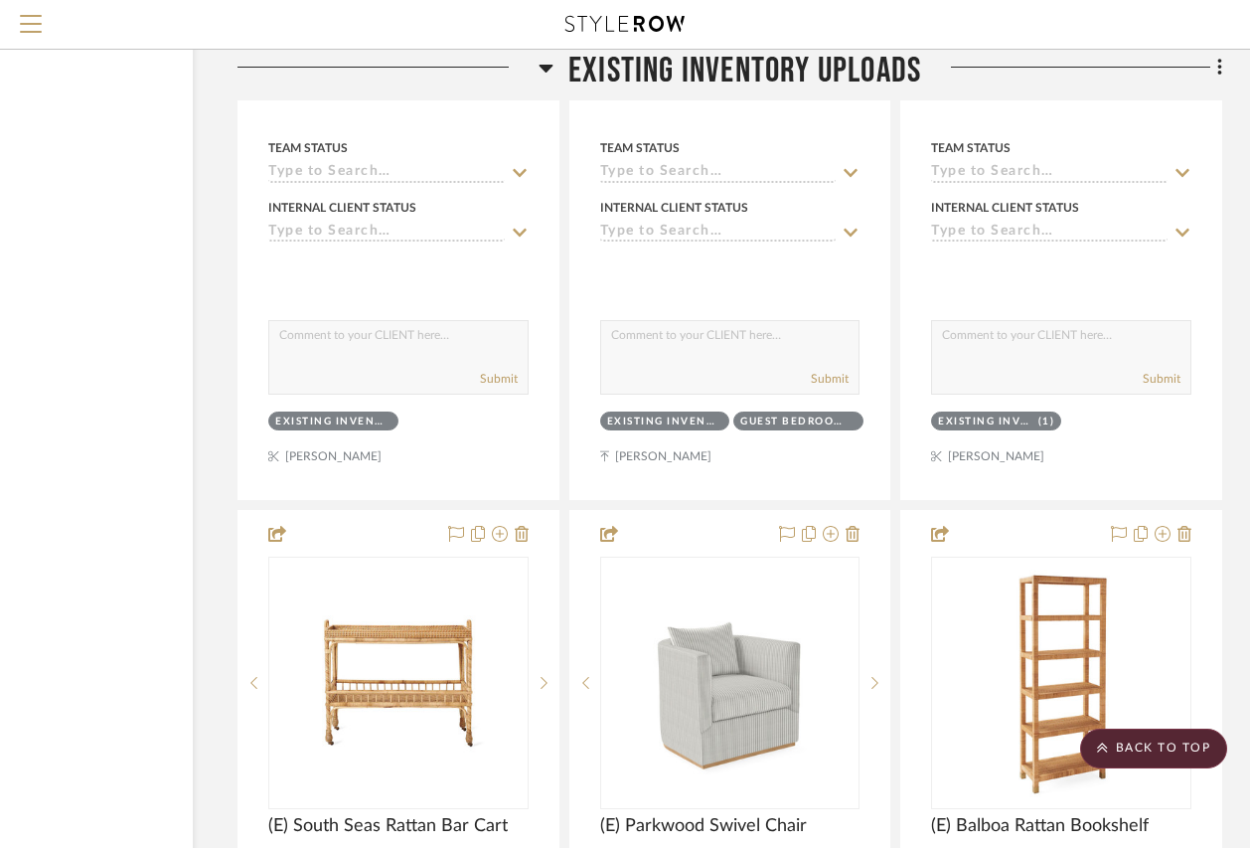
scroll to position [4770, 181]
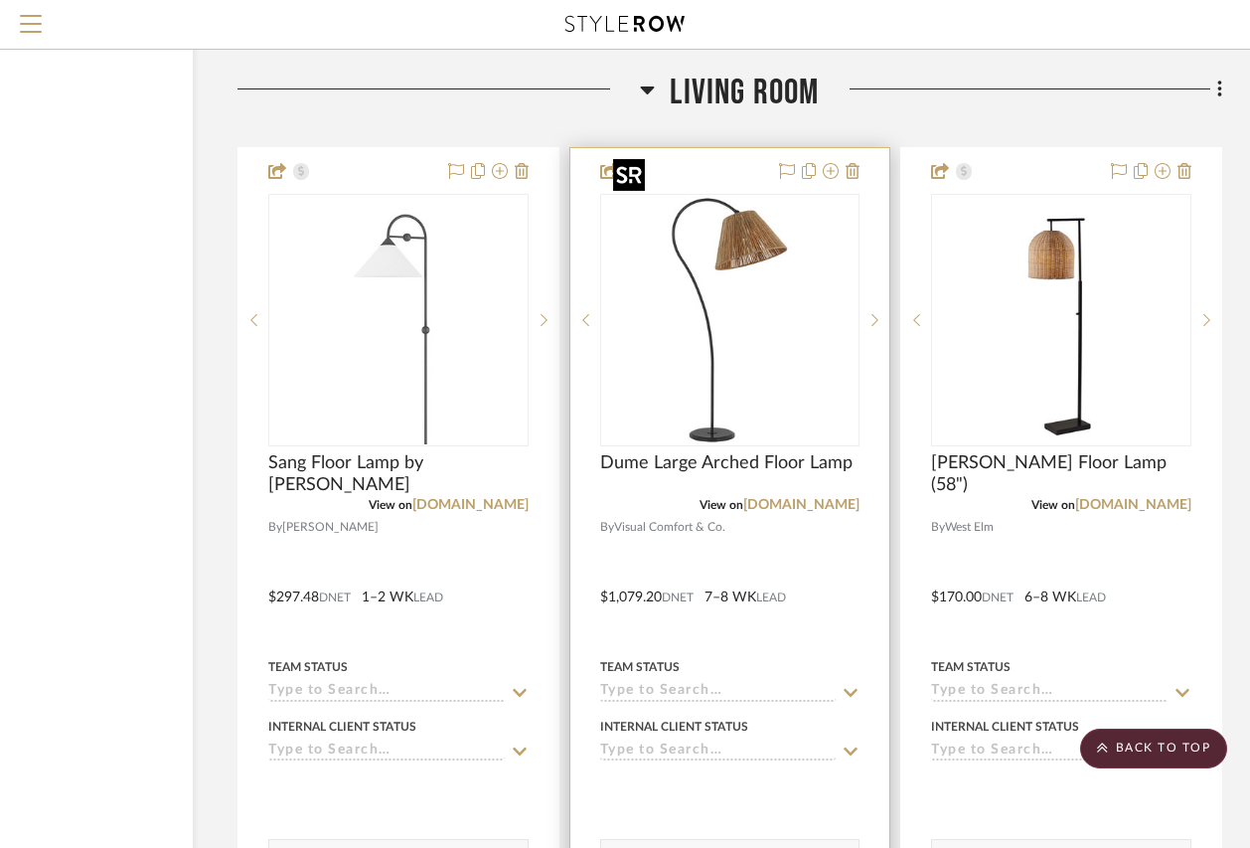
click at [669, 227] on img "0" at bounding box center [729, 320] width 248 height 248
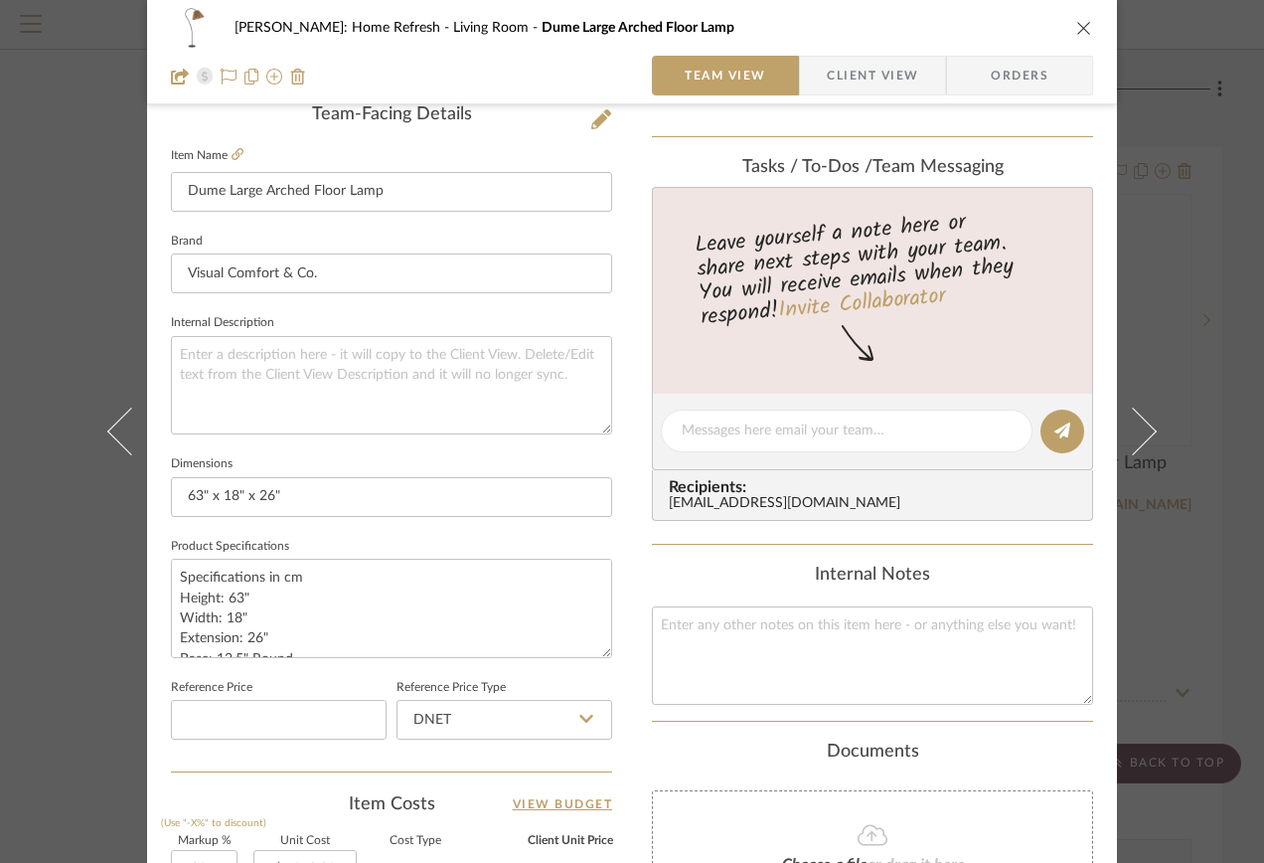
scroll to position [298, 0]
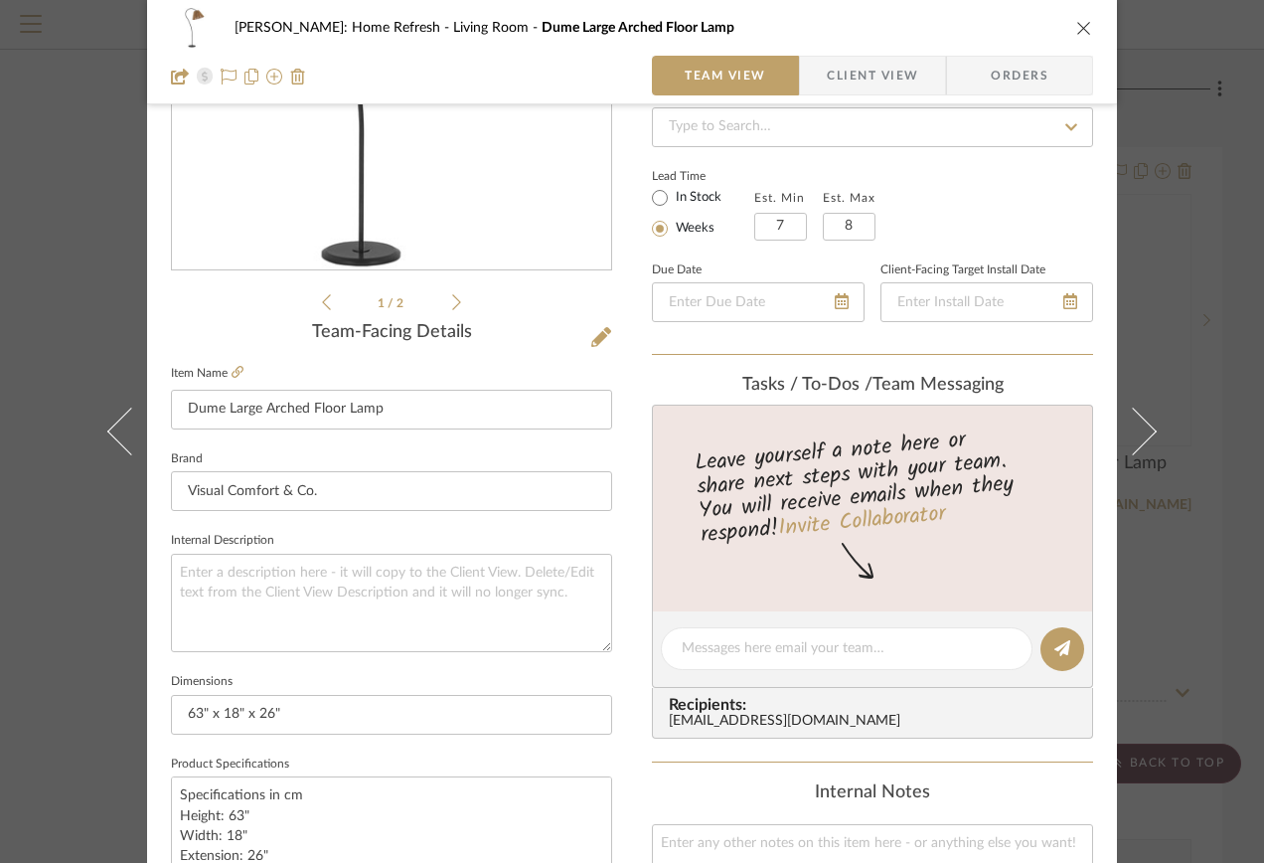
click at [1077, 34] on icon "close" at bounding box center [1084, 28] width 16 height 16
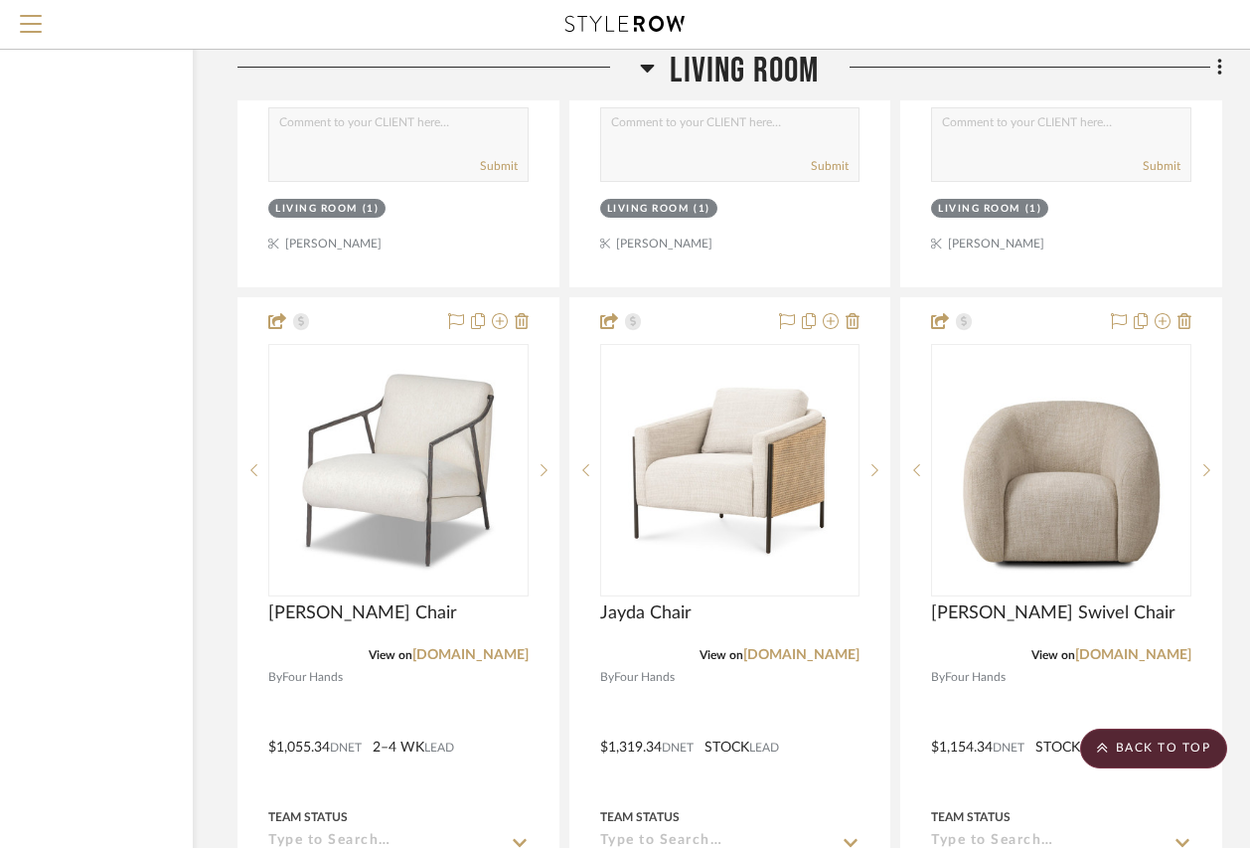
scroll to position [21848, 181]
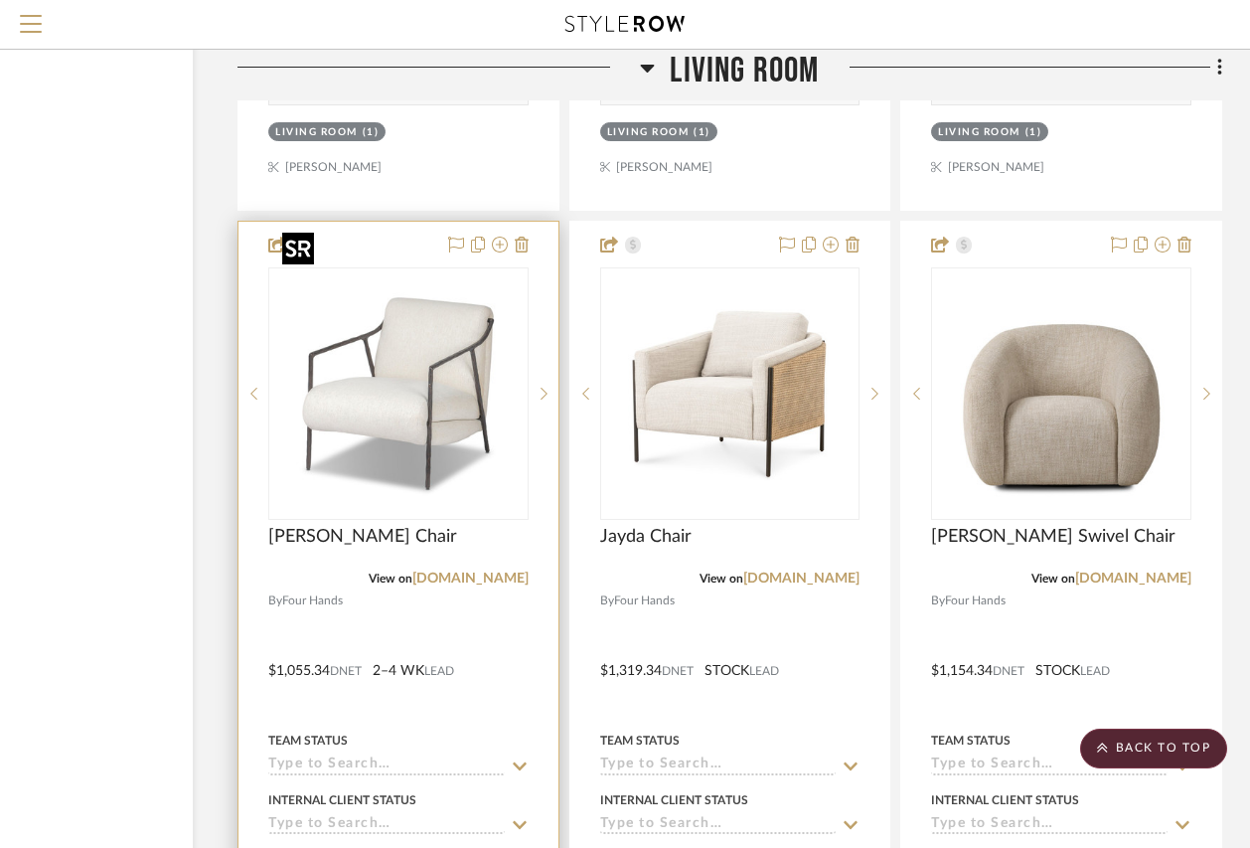
click at [401, 346] on img "0" at bounding box center [398, 393] width 248 height 248
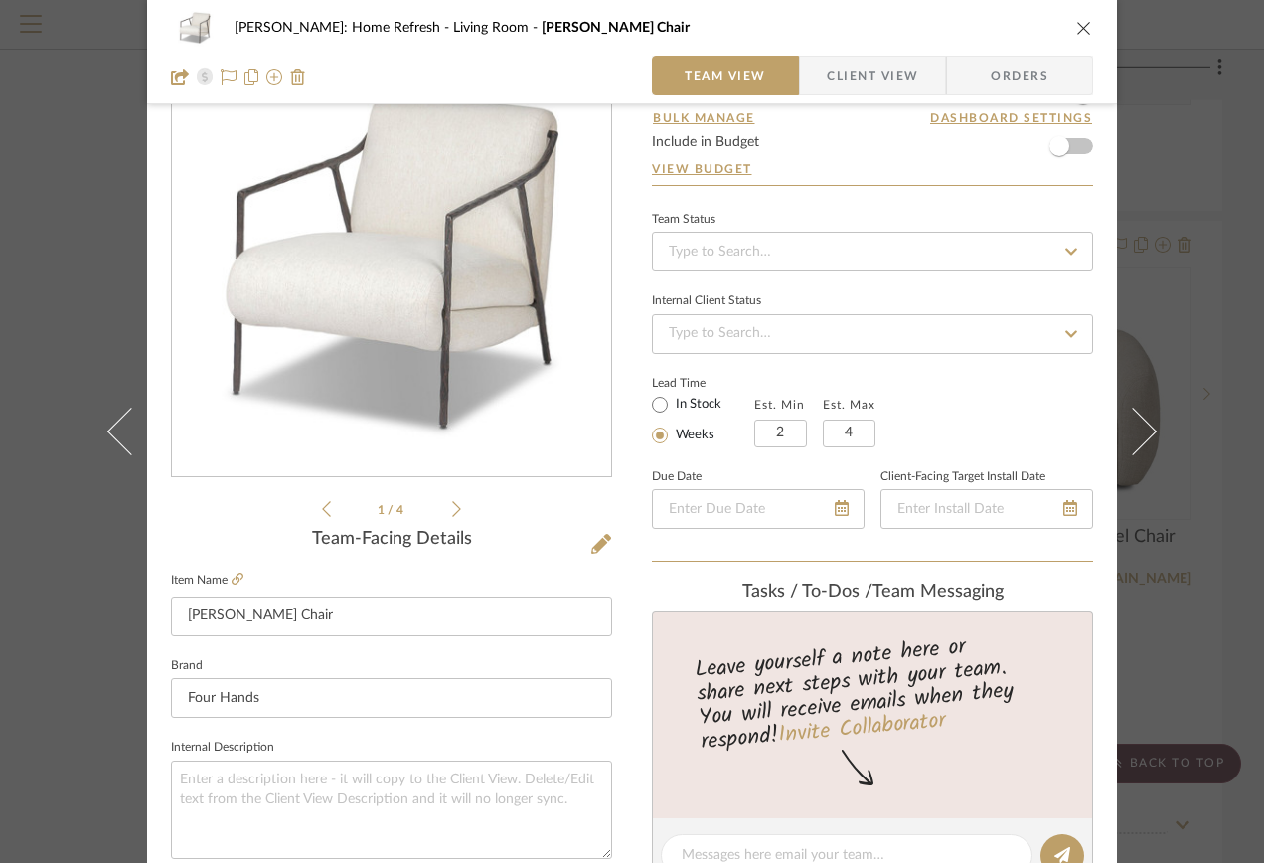
scroll to position [0, 0]
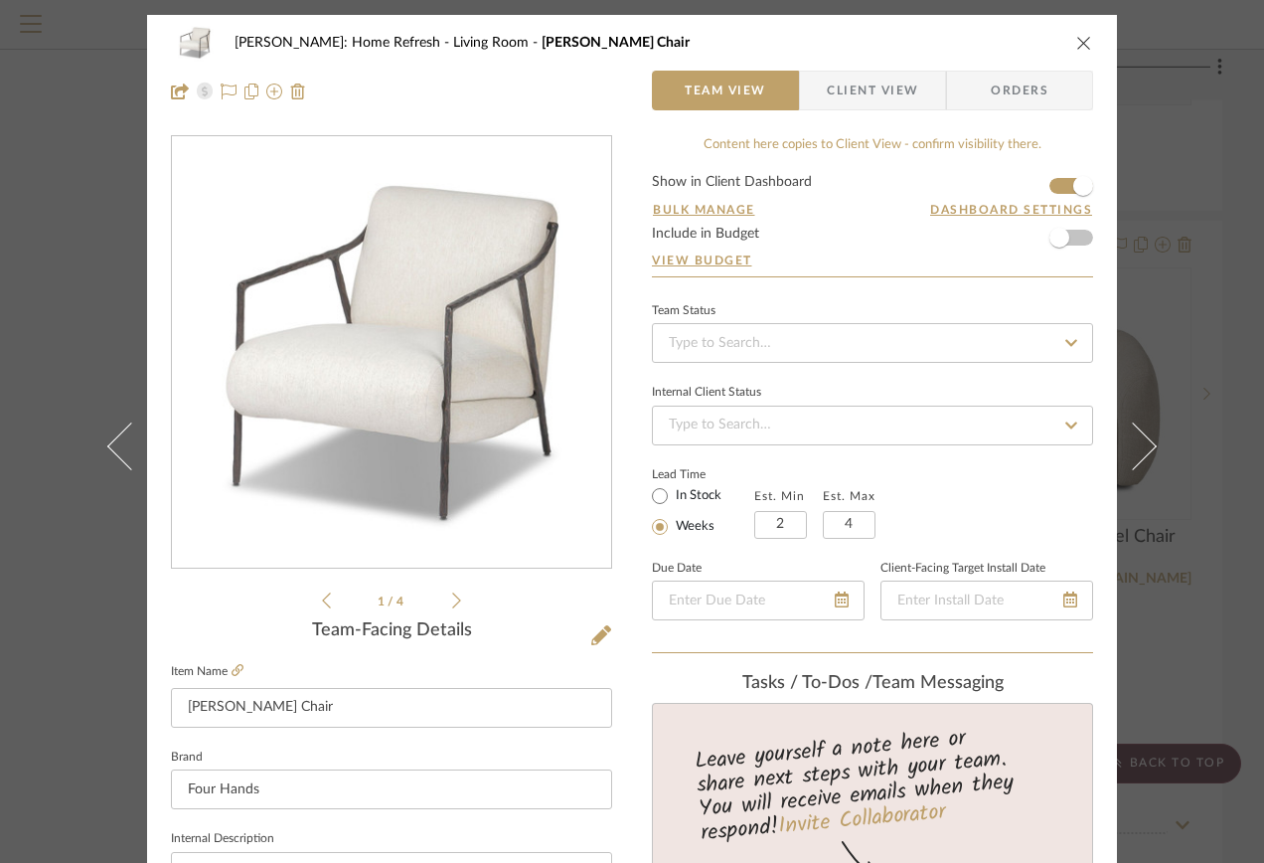
click at [1080, 52] on div "[PERSON_NAME]: Home Refresh Living Room [PERSON_NAME] Chair" at bounding box center [632, 43] width 922 height 40
click at [1080, 42] on icon "close" at bounding box center [1084, 43] width 16 height 16
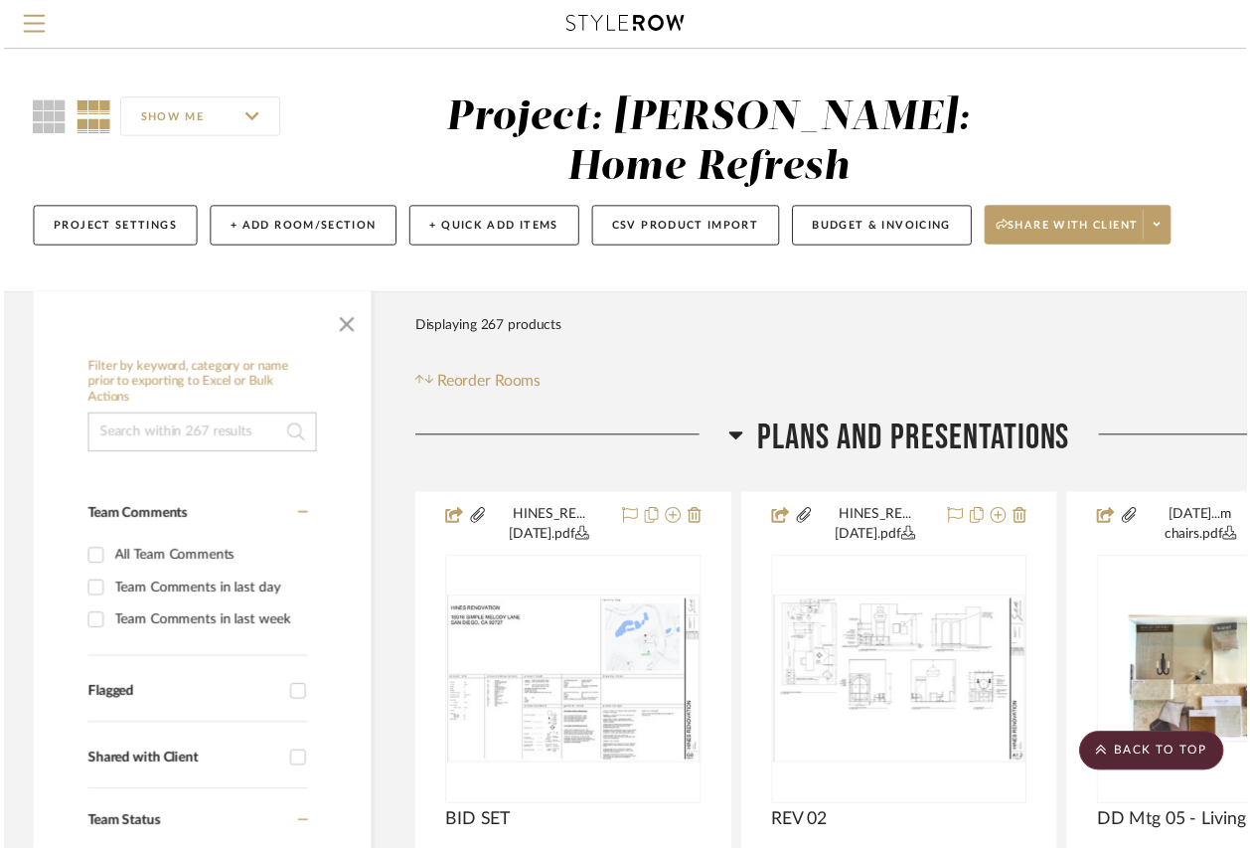
scroll to position [21848, 181]
